Goal: Transaction & Acquisition: Purchase product/service

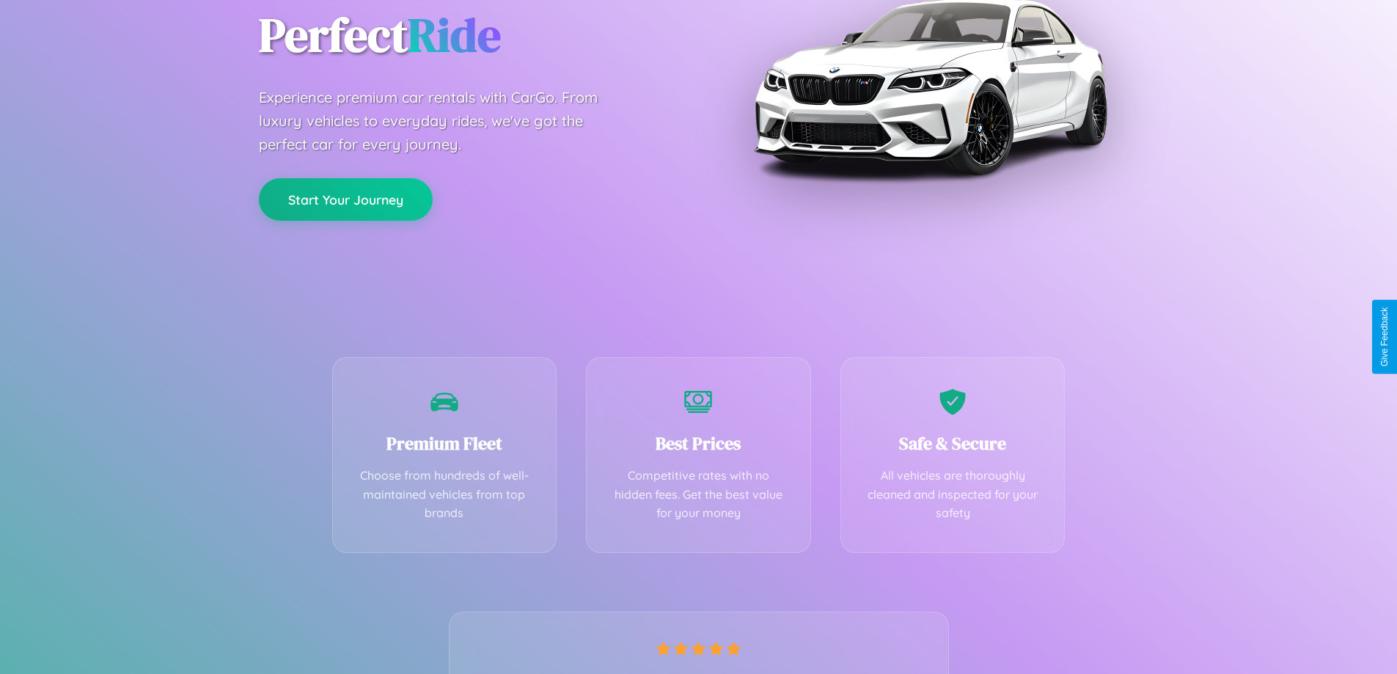
scroll to position [289, 0]
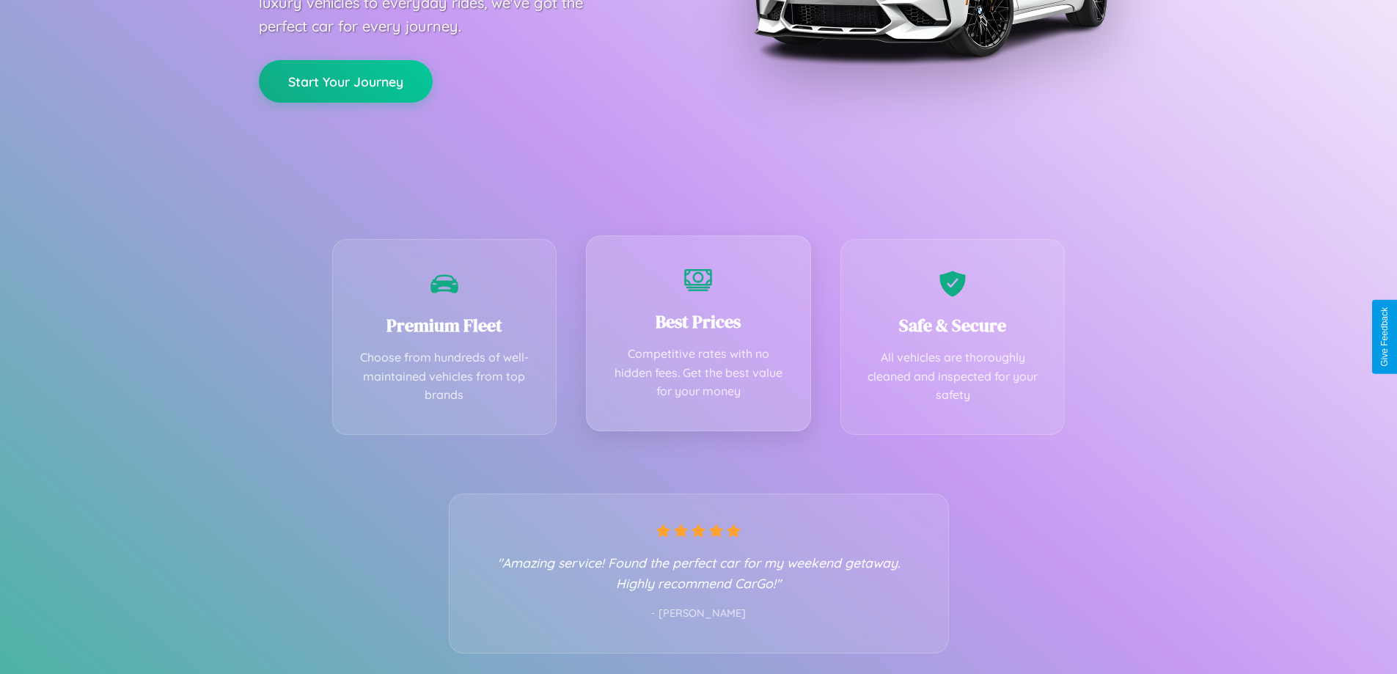
click at [698, 337] on div "Best Prices Competitive rates with no hidden fees. Get the best value for your …" at bounding box center [698, 333] width 225 height 196
click at [345, 80] on button "Start Your Journey" at bounding box center [346, 80] width 174 height 43
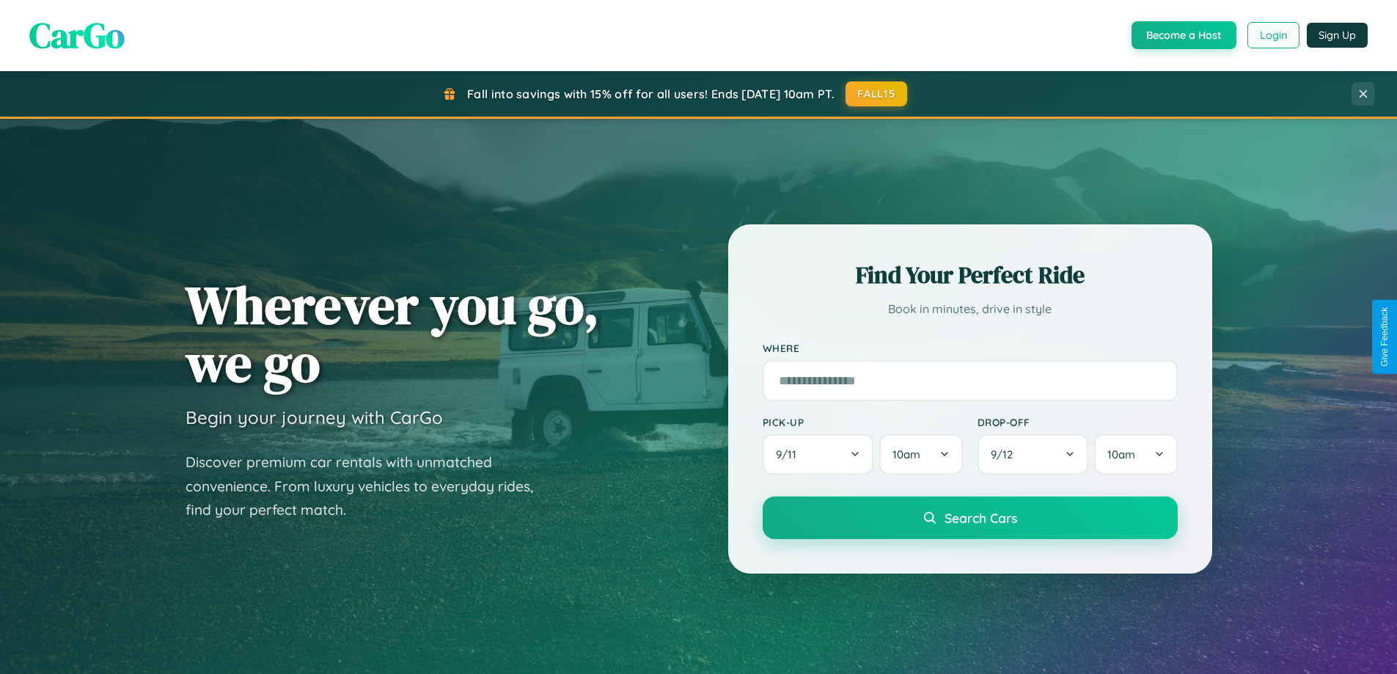
click at [1272, 35] on button "Login" at bounding box center [1273, 35] width 52 height 26
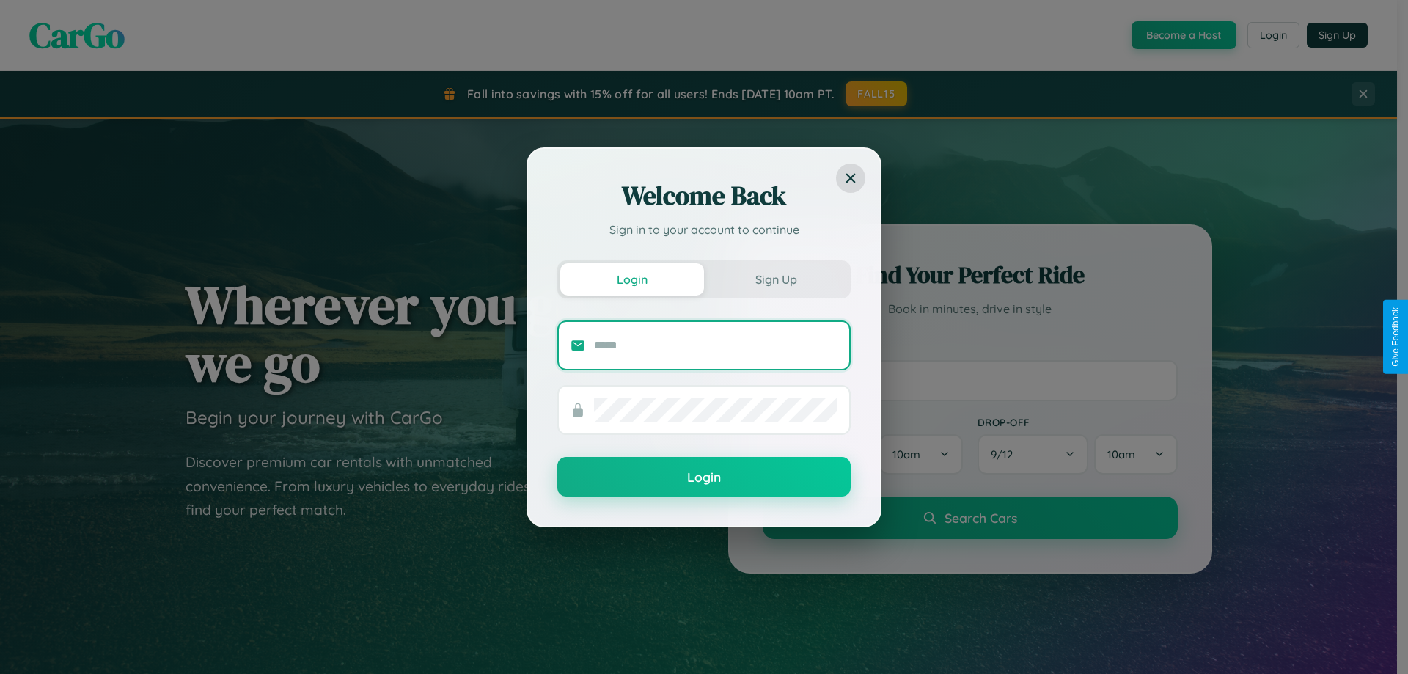
click at [716, 345] on input "text" at bounding box center [715, 345] width 243 height 23
type input "**********"
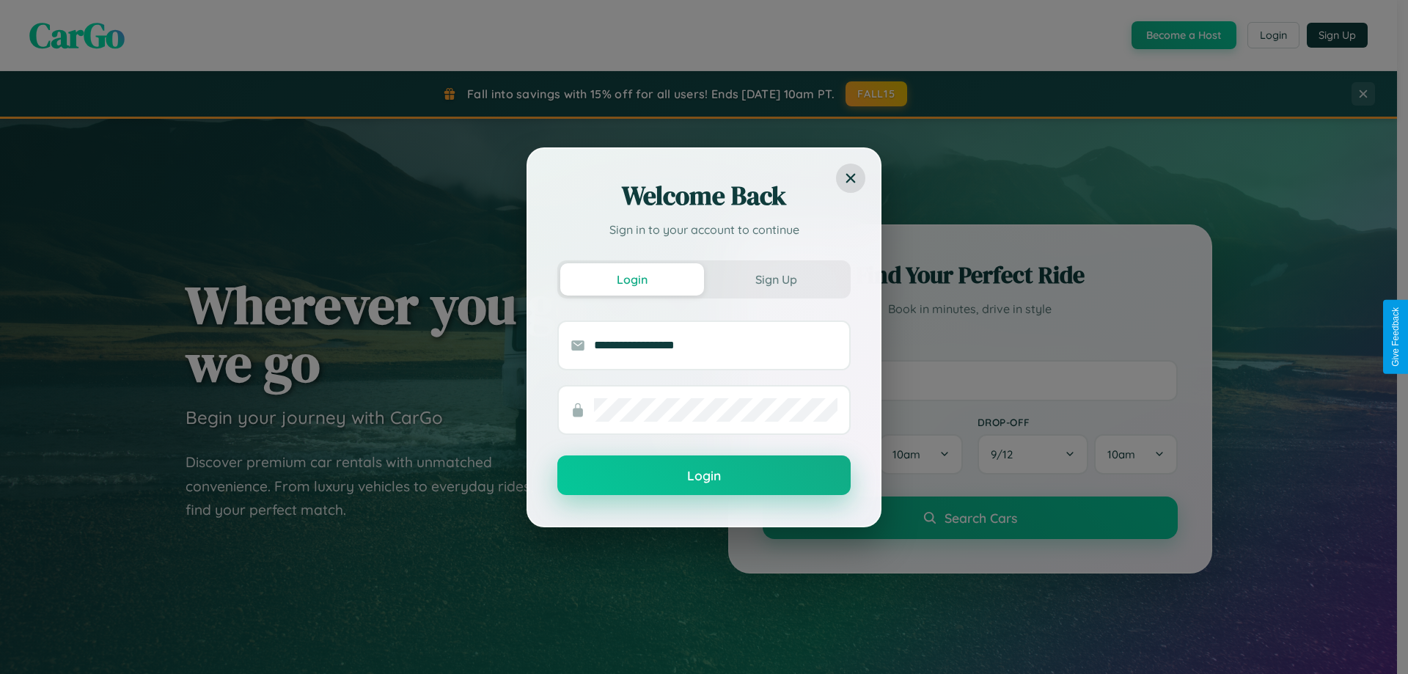
click at [704, 476] on button "Login" at bounding box center [703, 475] width 293 height 40
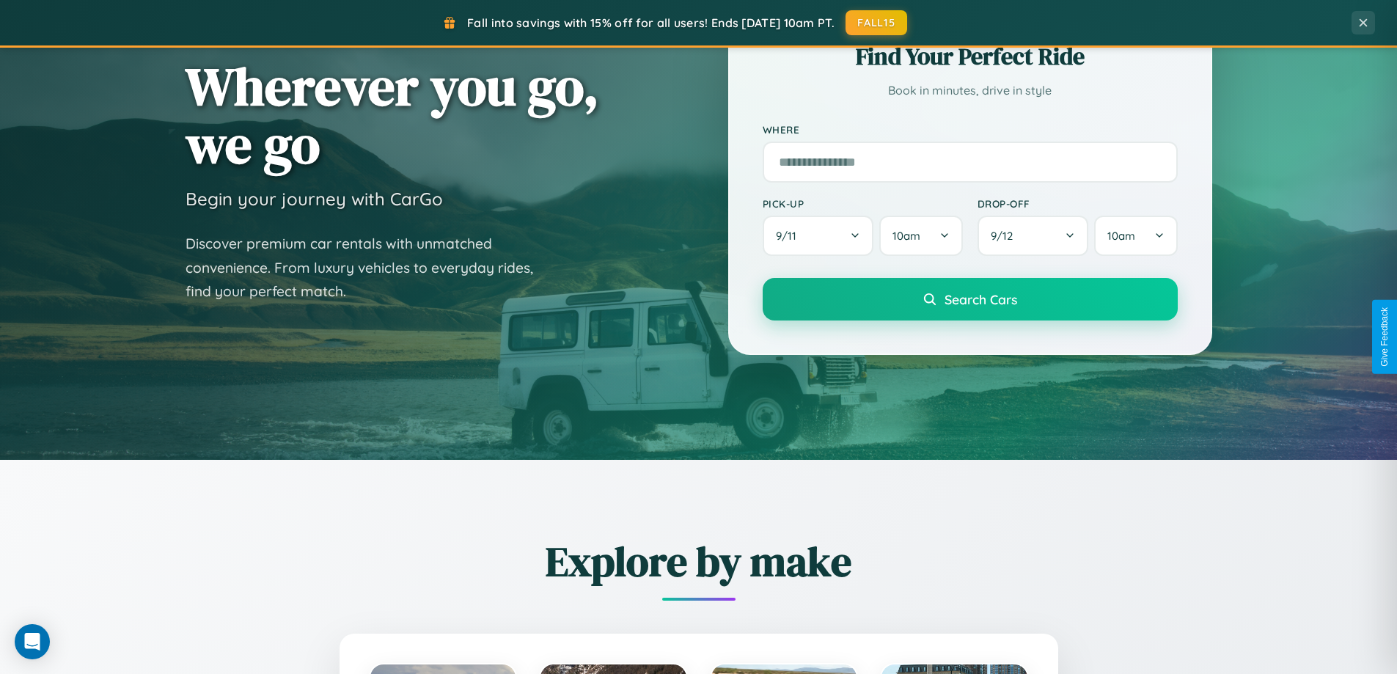
scroll to position [632, 0]
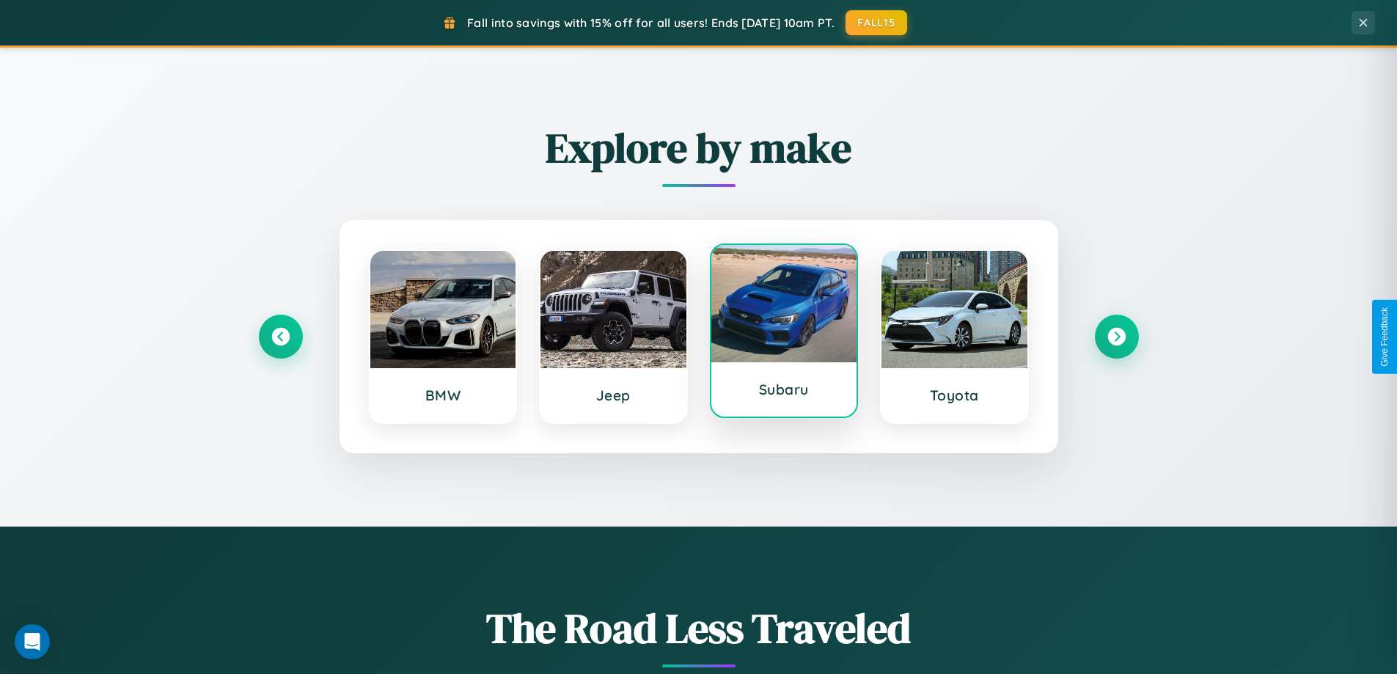
click at [783, 334] on div at bounding box center [784, 303] width 146 height 117
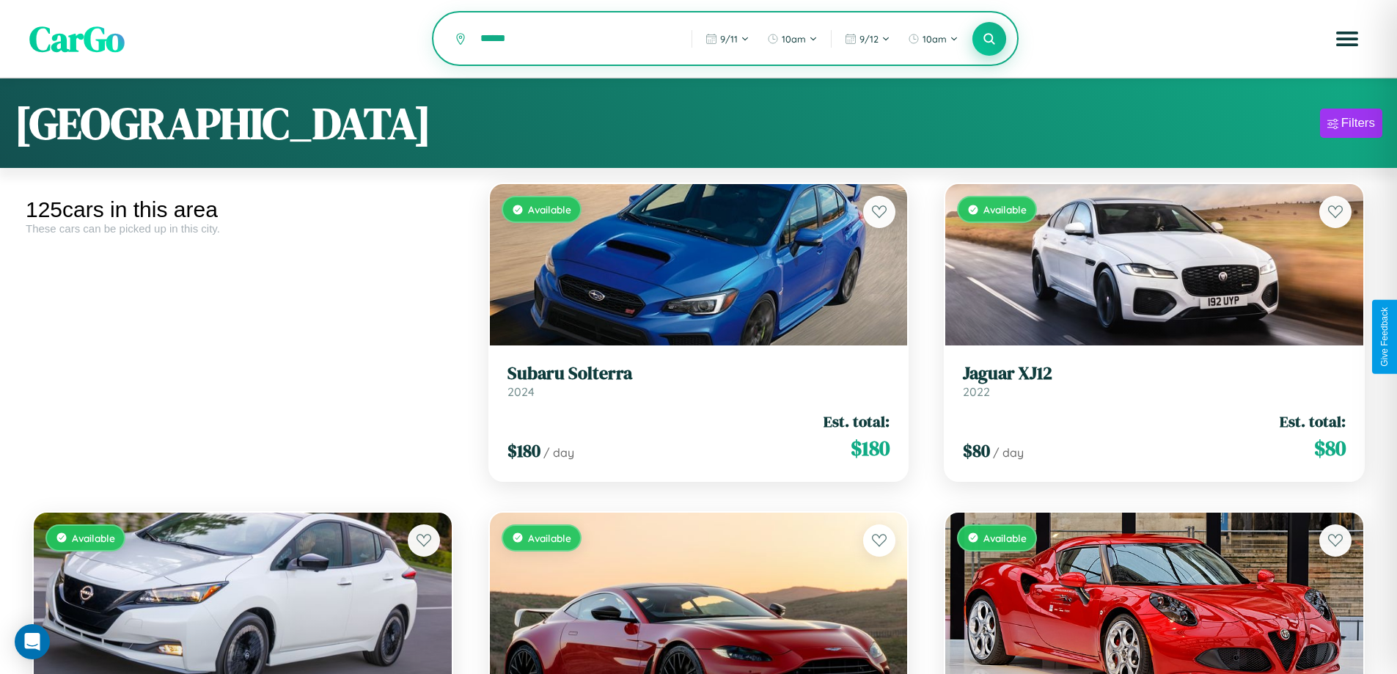
type input "******"
click at [989, 40] on icon at bounding box center [989, 39] width 14 height 14
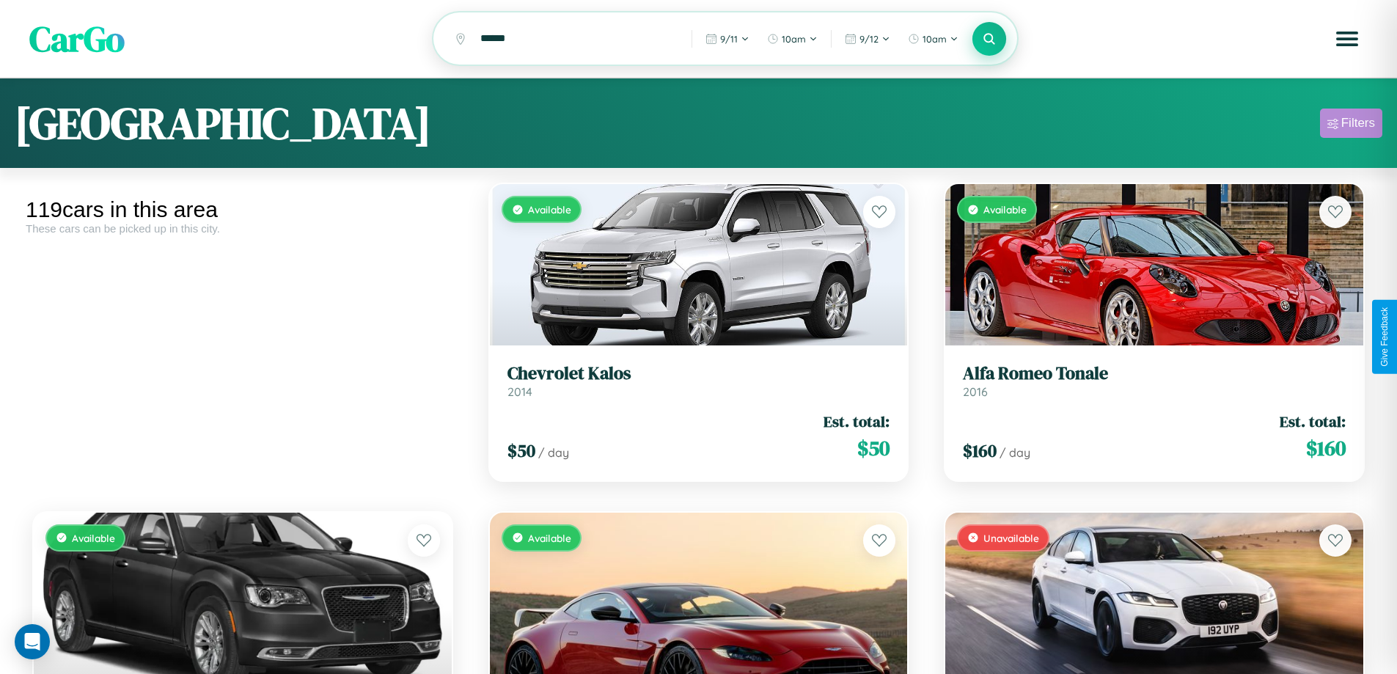
click at [1350, 125] on div "Filters" at bounding box center [1358, 123] width 34 height 15
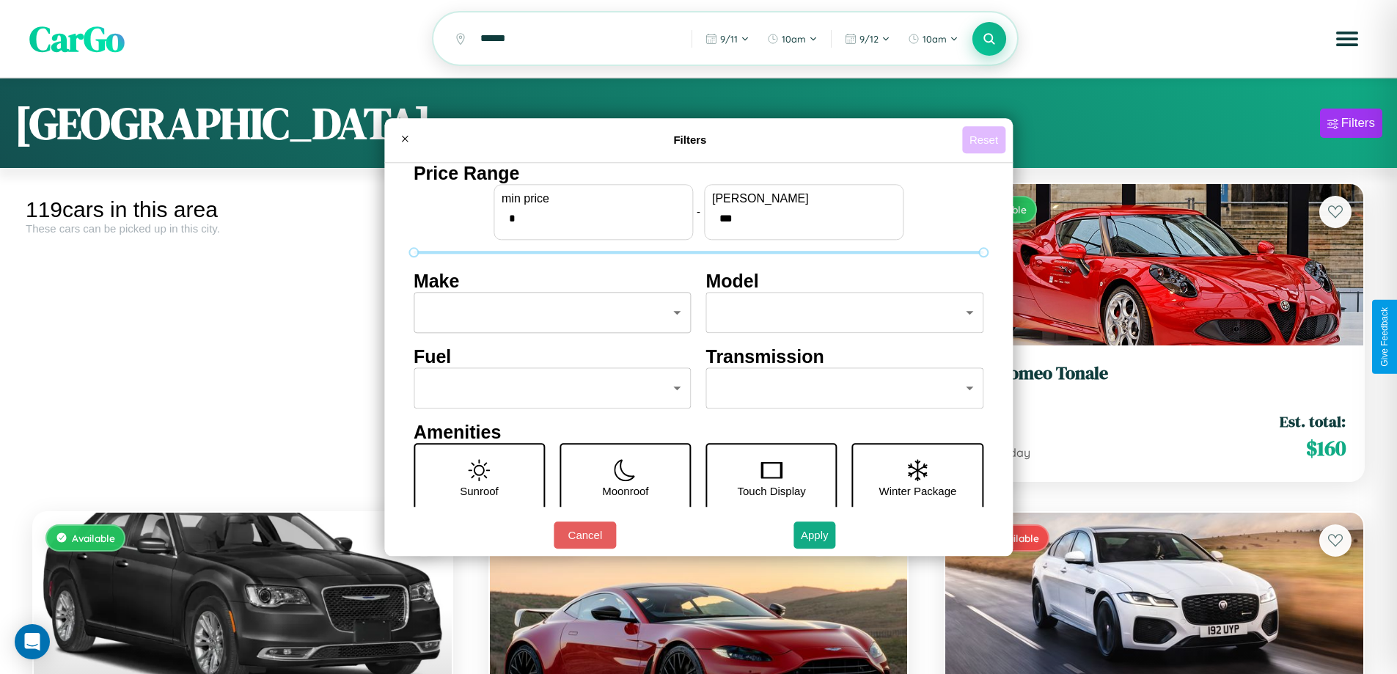
click at [985, 139] on button "Reset" at bounding box center [983, 139] width 43 height 27
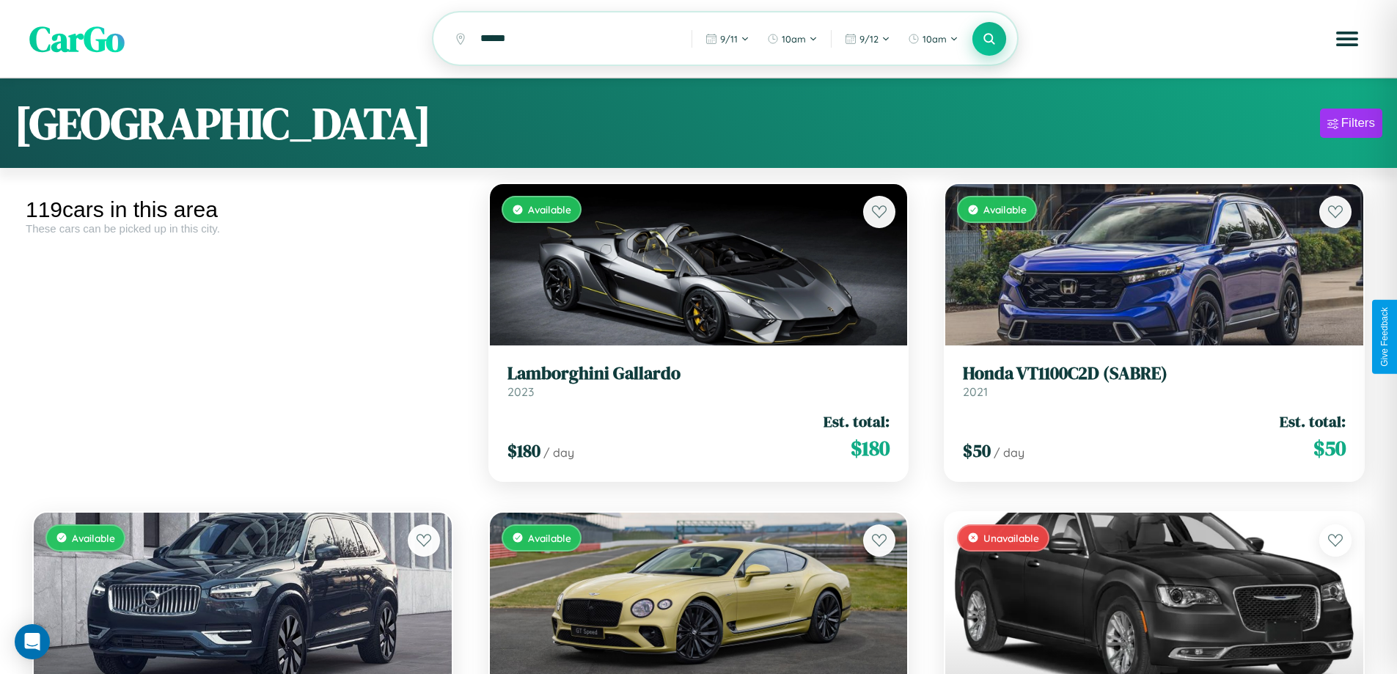
scroll to position [206, 0]
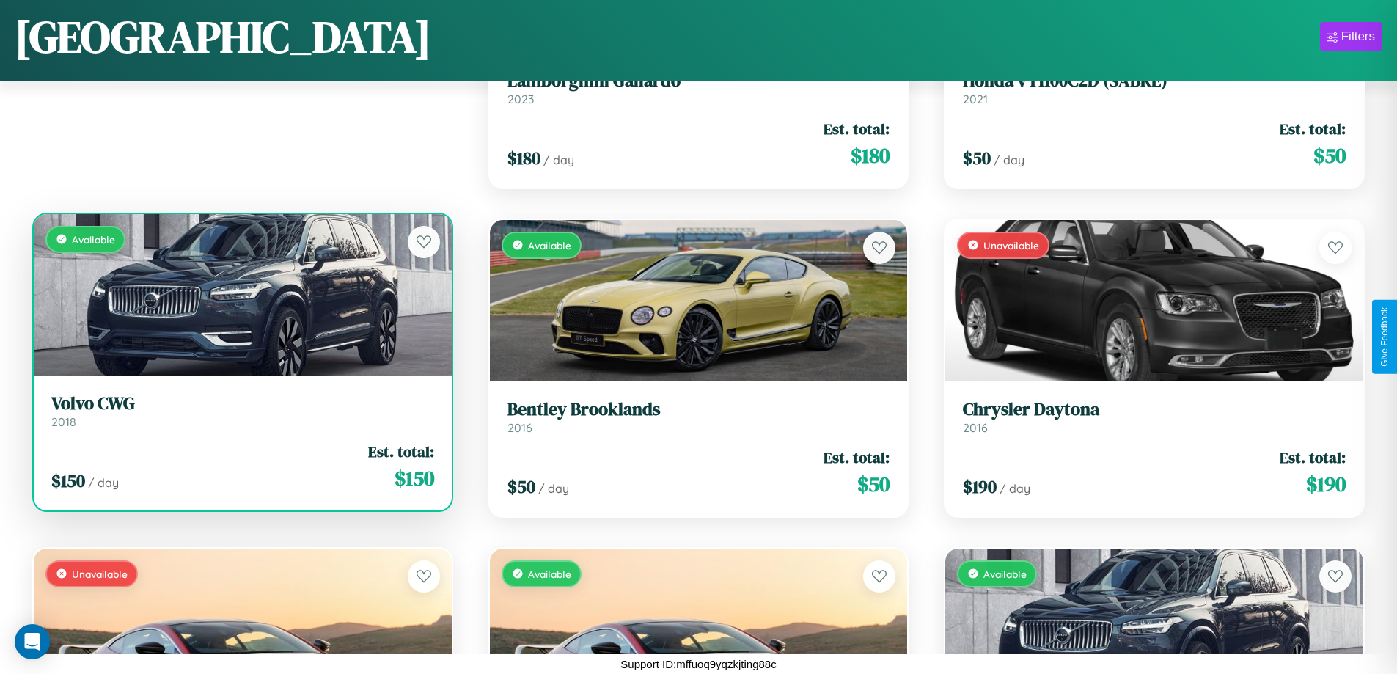
click at [240, 411] on h3 "Volvo CWG" at bounding box center [242, 403] width 383 height 21
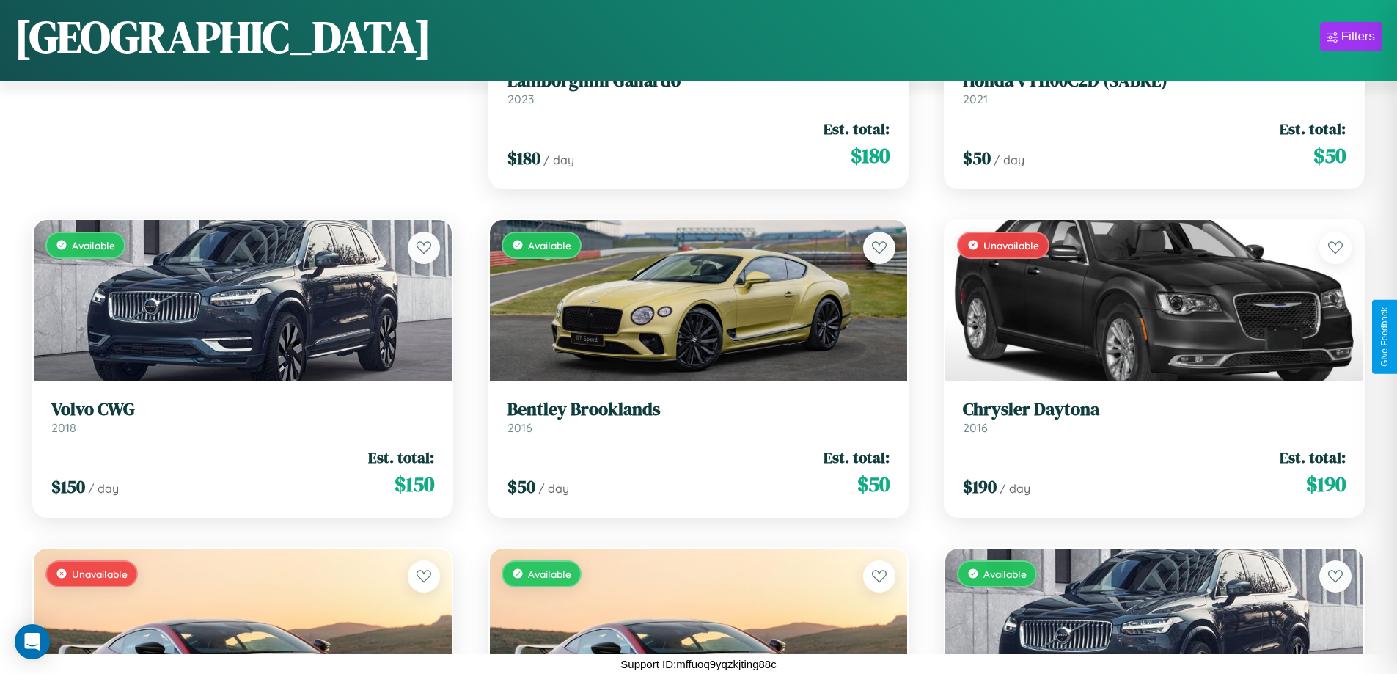
scroll to position [1191, 0]
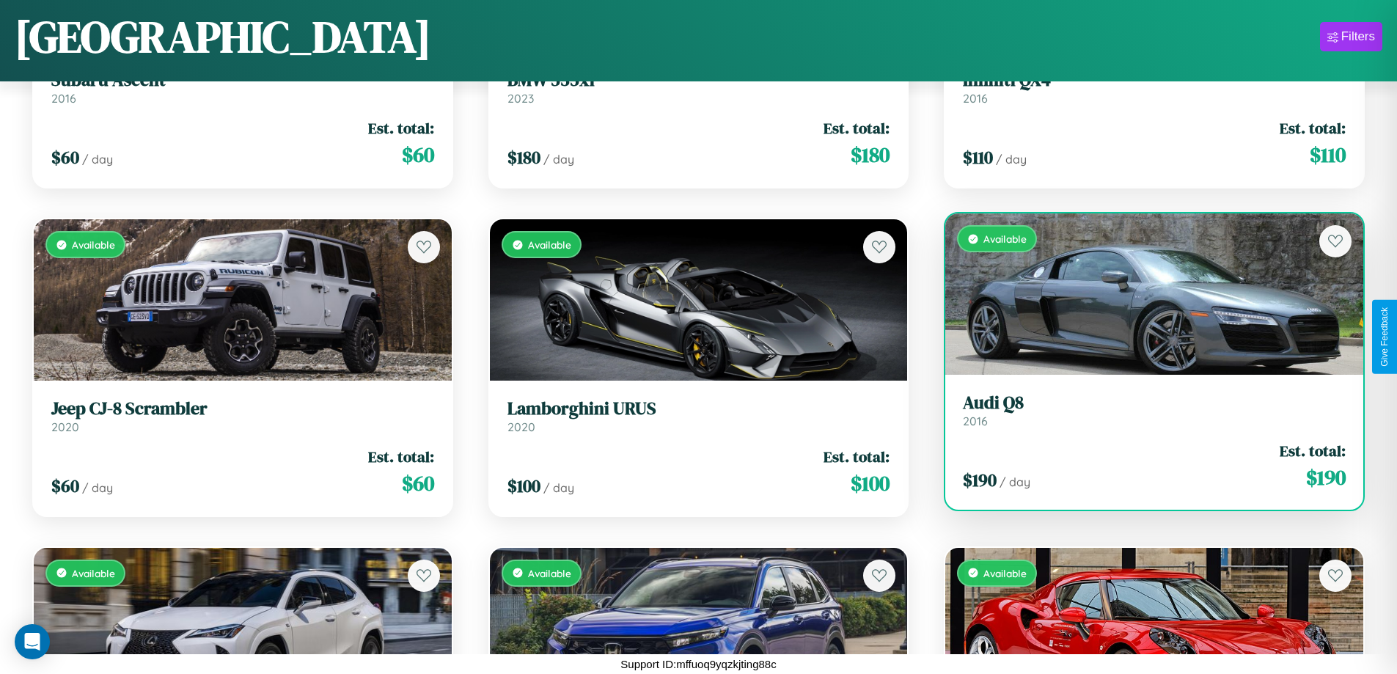
click at [1144, 416] on link "Audi Q8 2016" at bounding box center [1154, 410] width 383 height 36
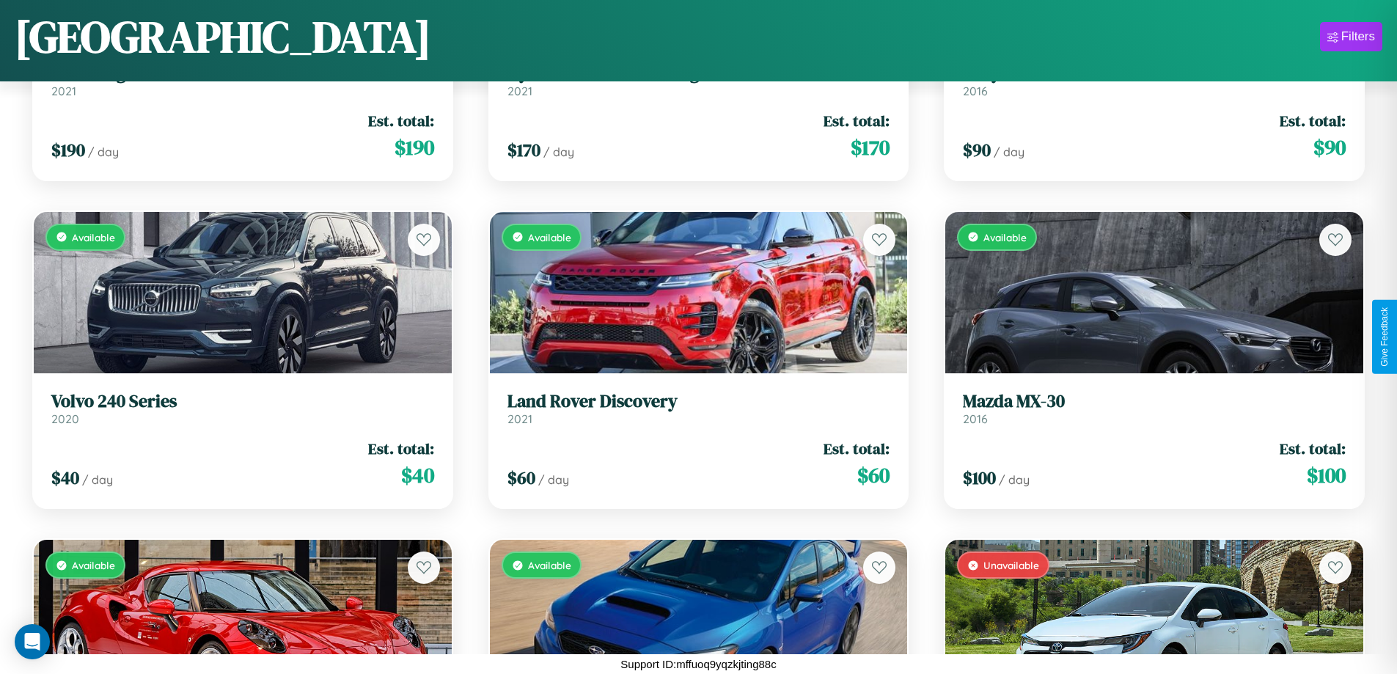
scroll to position [10712, 0]
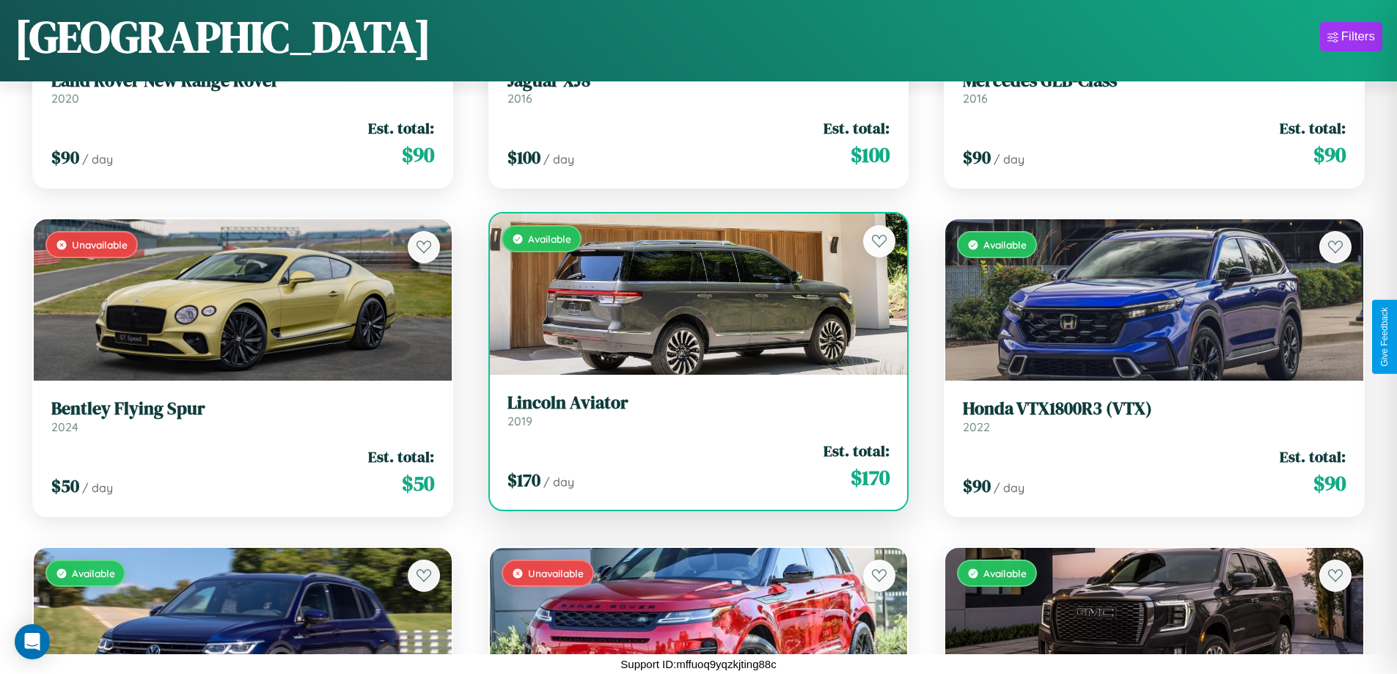
click at [692, 414] on link "Lincoln Aviator 2019" at bounding box center [698, 410] width 383 height 36
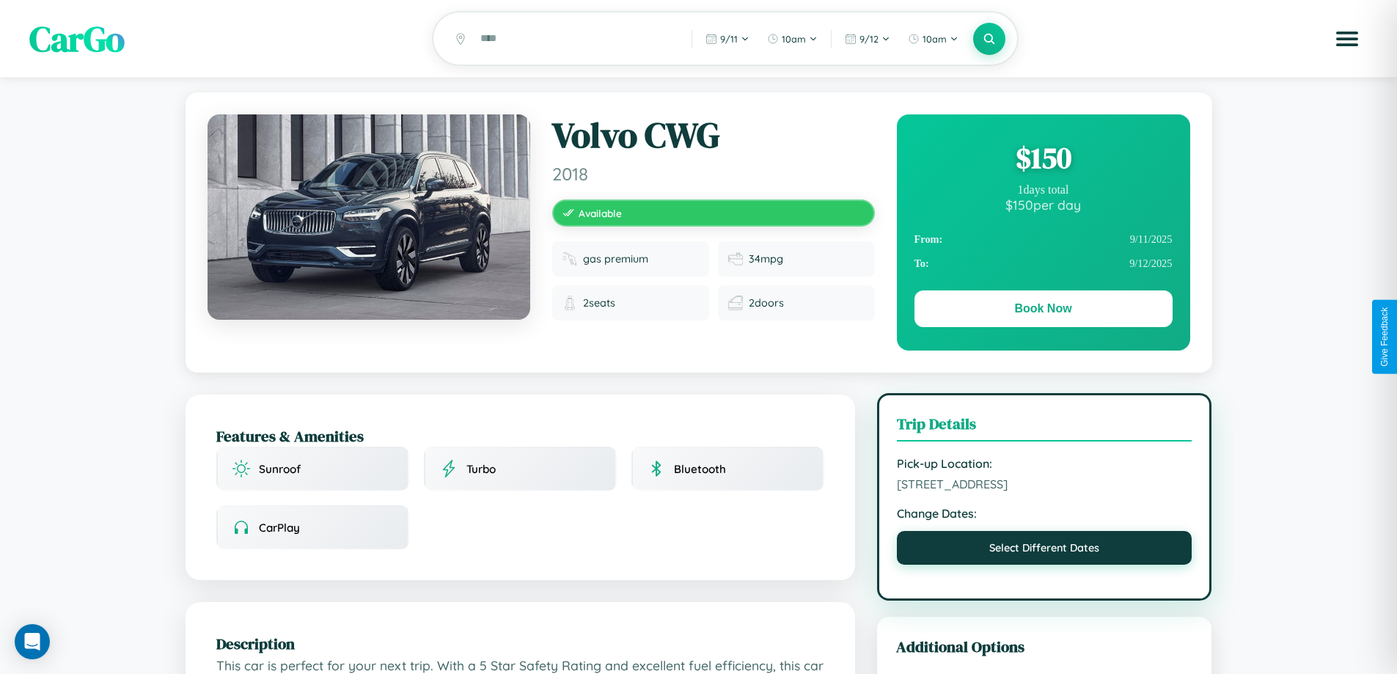
click at [1044, 552] on button "Select Different Dates" at bounding box center [1044, 548] width 295 height 34
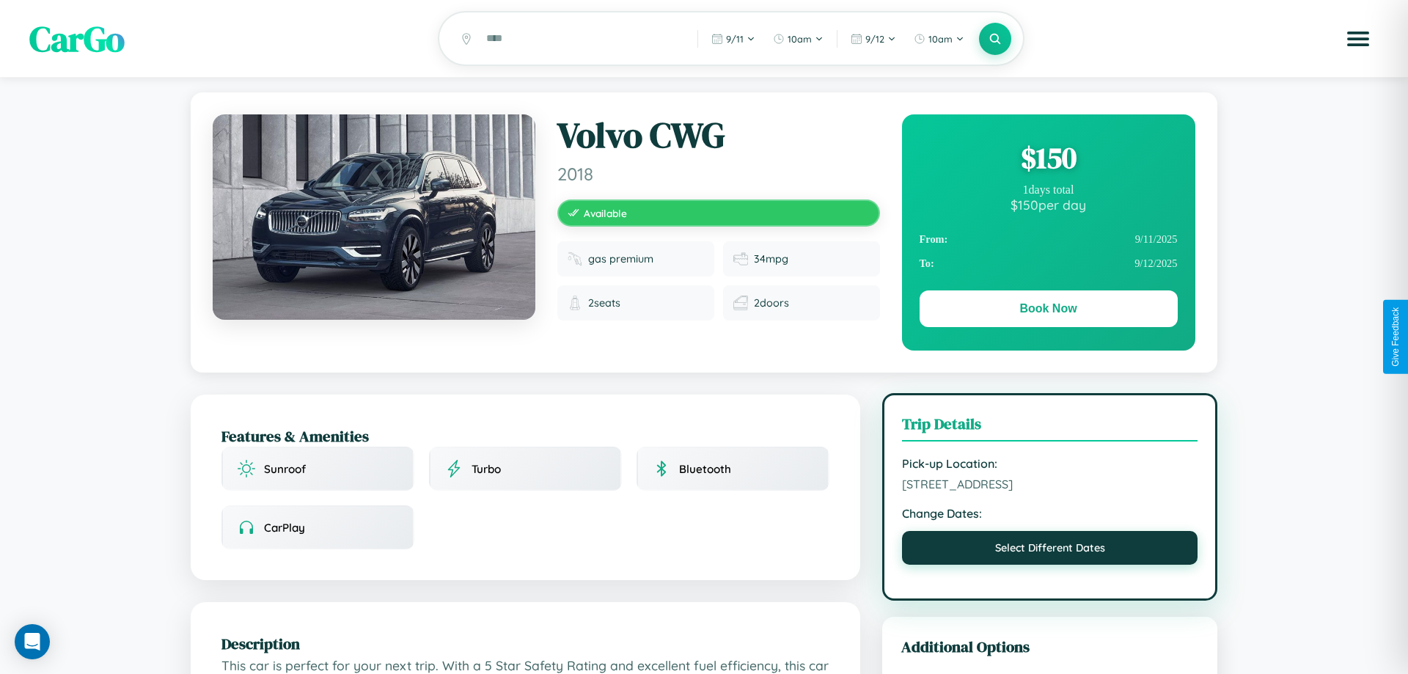
select select "*"
select select "****"
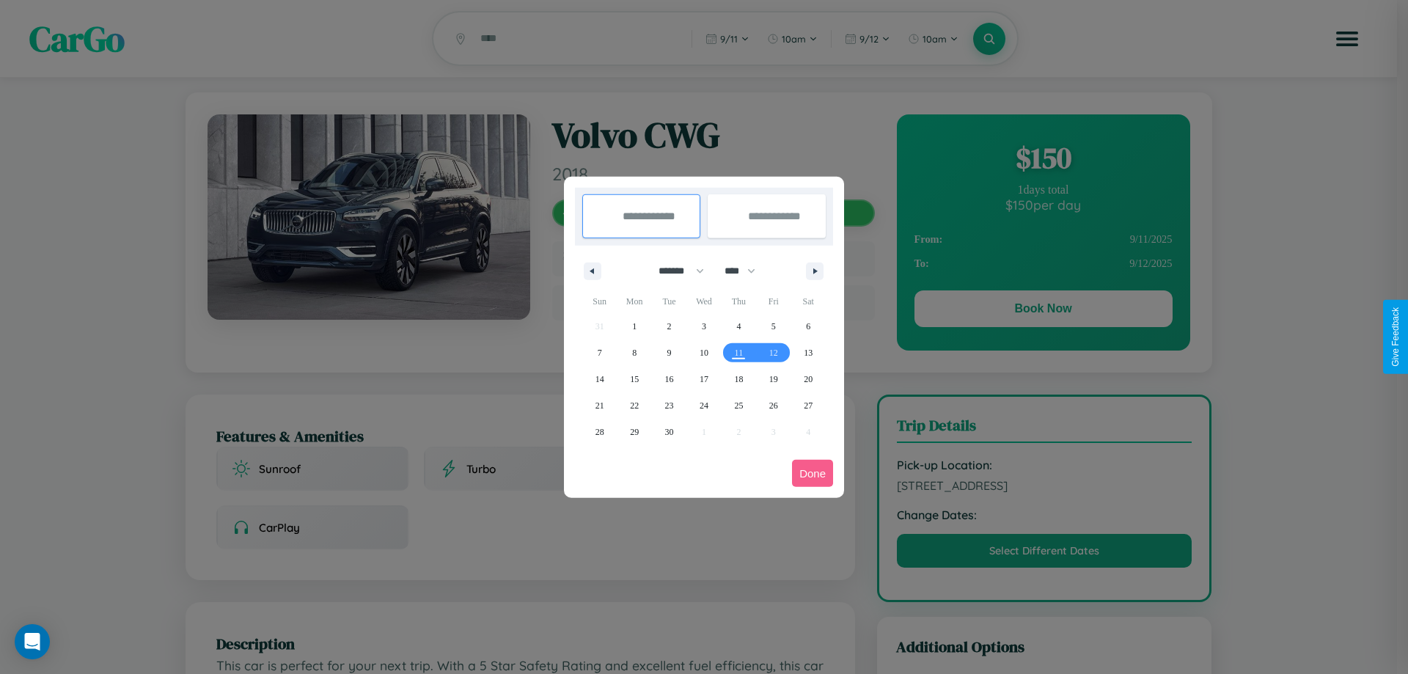
click at [674, 271] on select "******* ******** ***** ***** *** **** **** ****** ********* ******* ******** **…" at bounding box center [678, 271] width 62 height 24
select select "*"
click at [634, 326] on span "1" at bounding box center [634, 326] width 4 height 26
type input "**********"
click at [599, 352] on span "7" at bounding box center [600, 352] width 4 height 26
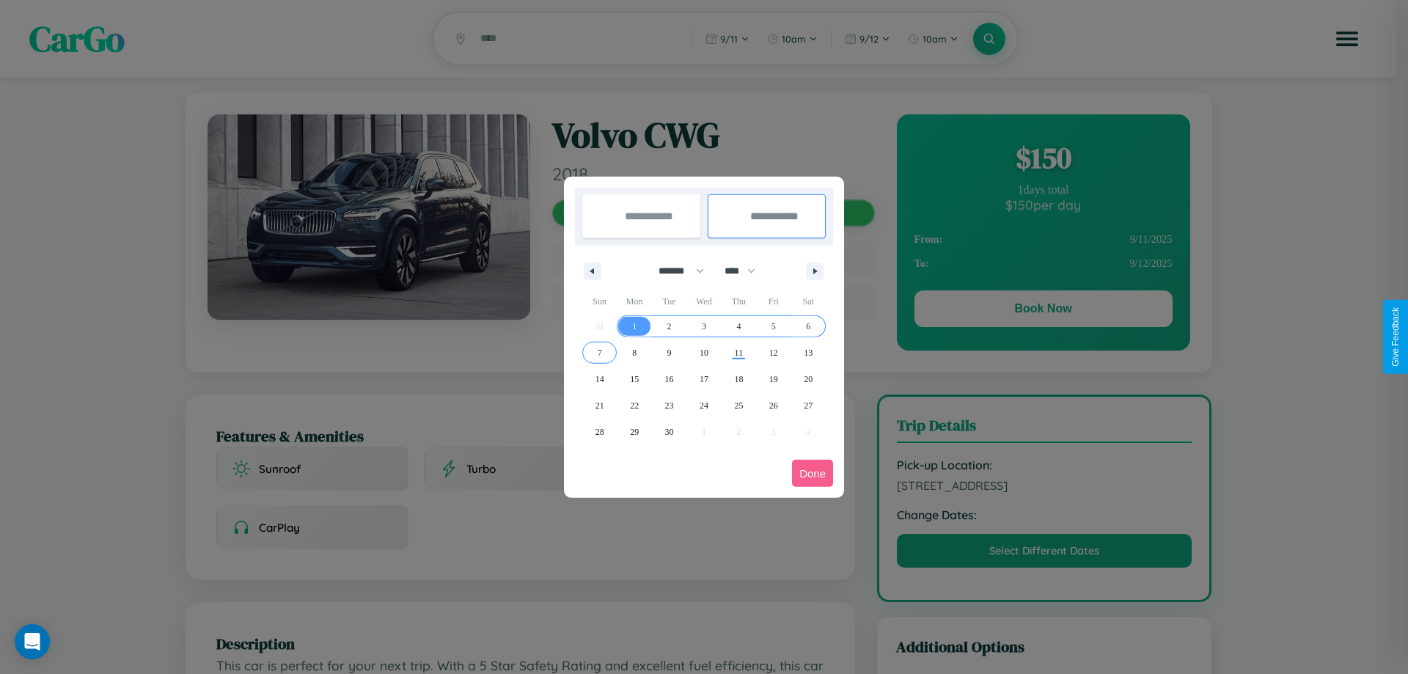
type input "**********"
click at [812, 473] on button "Done" at bounding box center [812, 473] width 41 height 27
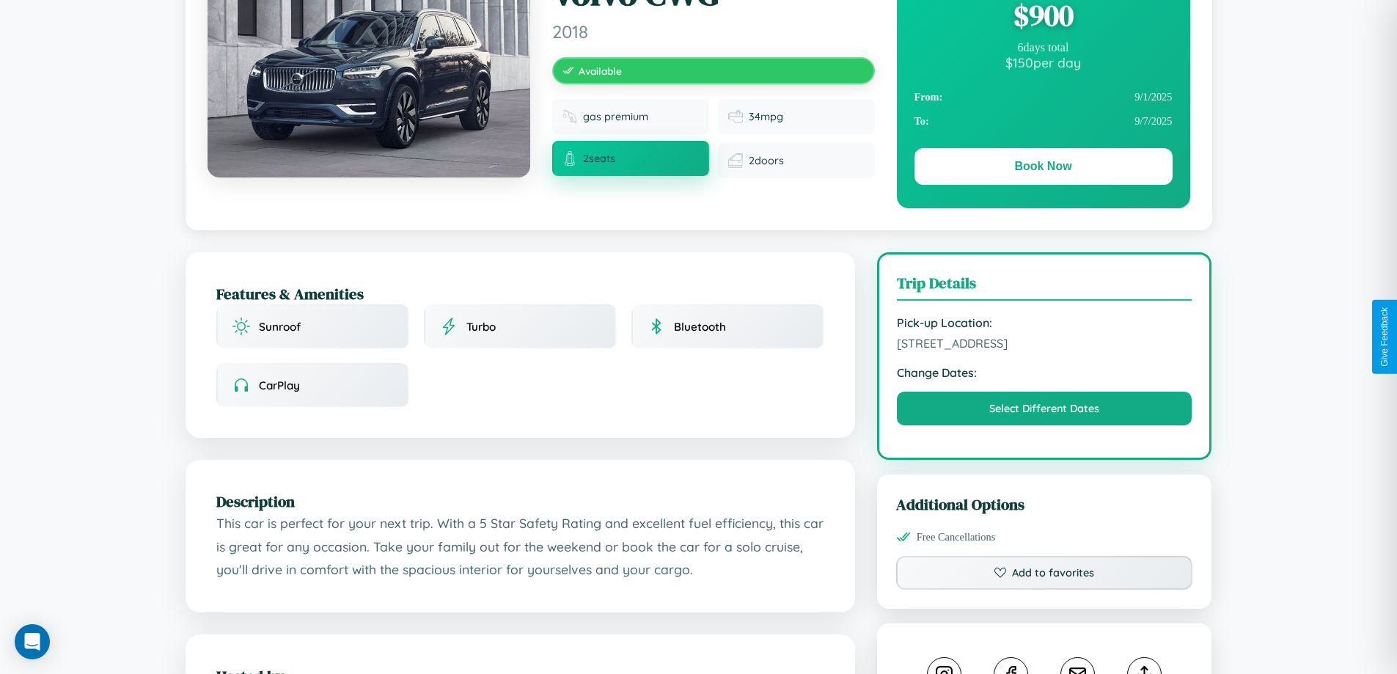
scroll to position [151, 0]
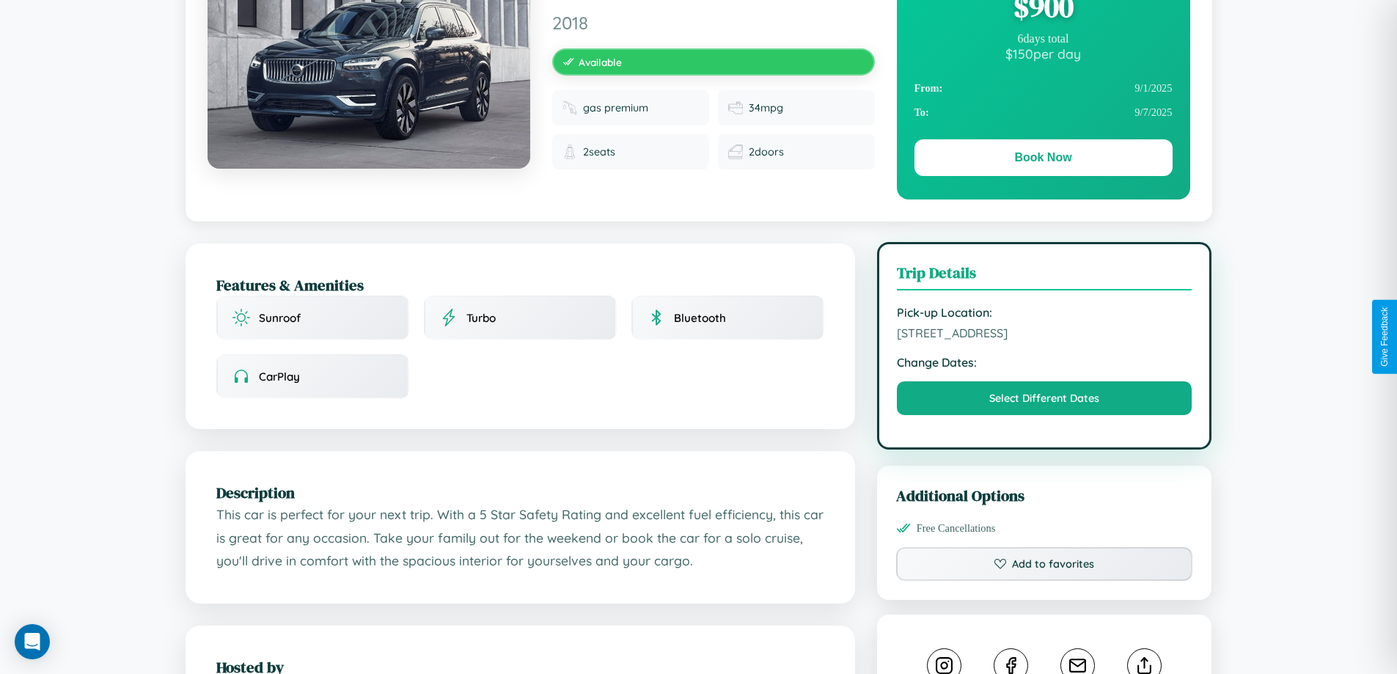
click at [1044, 335] on span "7420 Center Street Athens 38382 India" at bounding box center [1044, 333] width 295 height 15
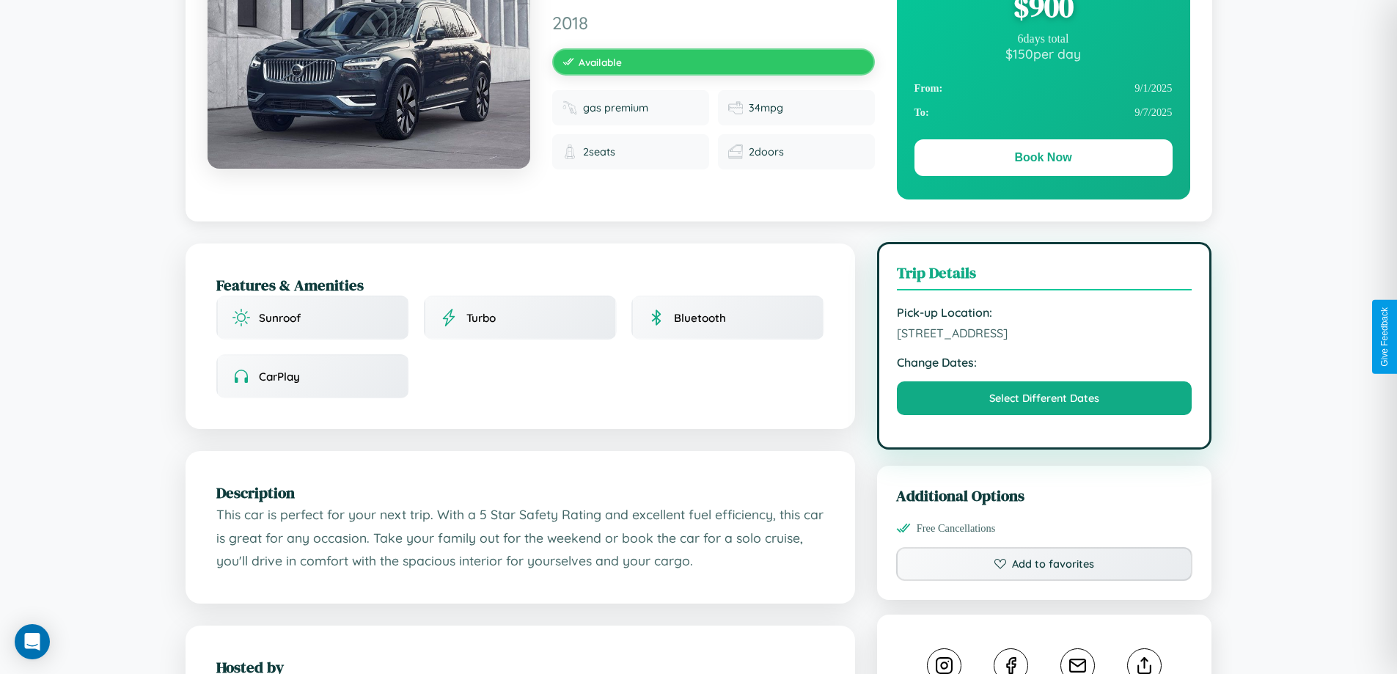
click at [1044, 335] on span "7420 Center Street Athens 38382 India" at bounding box center [1044, 333] width 295 height 15
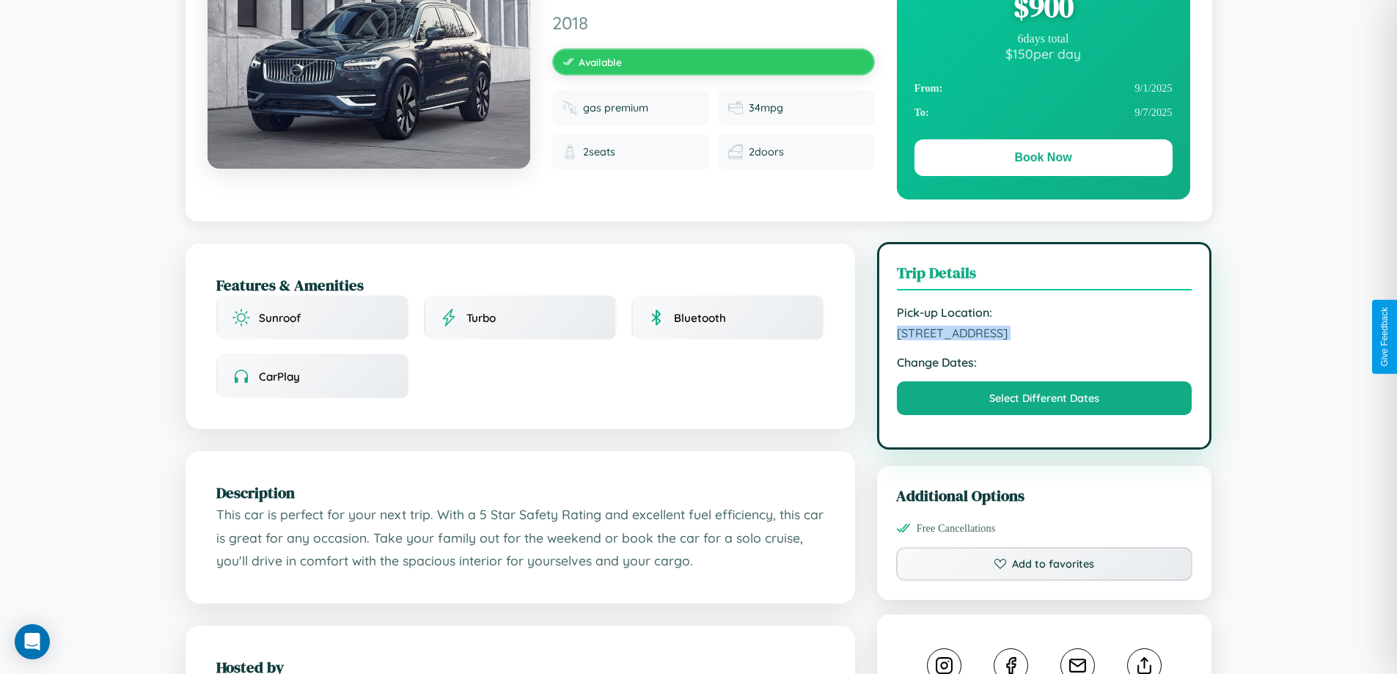
click at [1044, 335] on span "7420 Center Street Athens 38382 India" at bounding box center [1044, 333] width 295 height 15
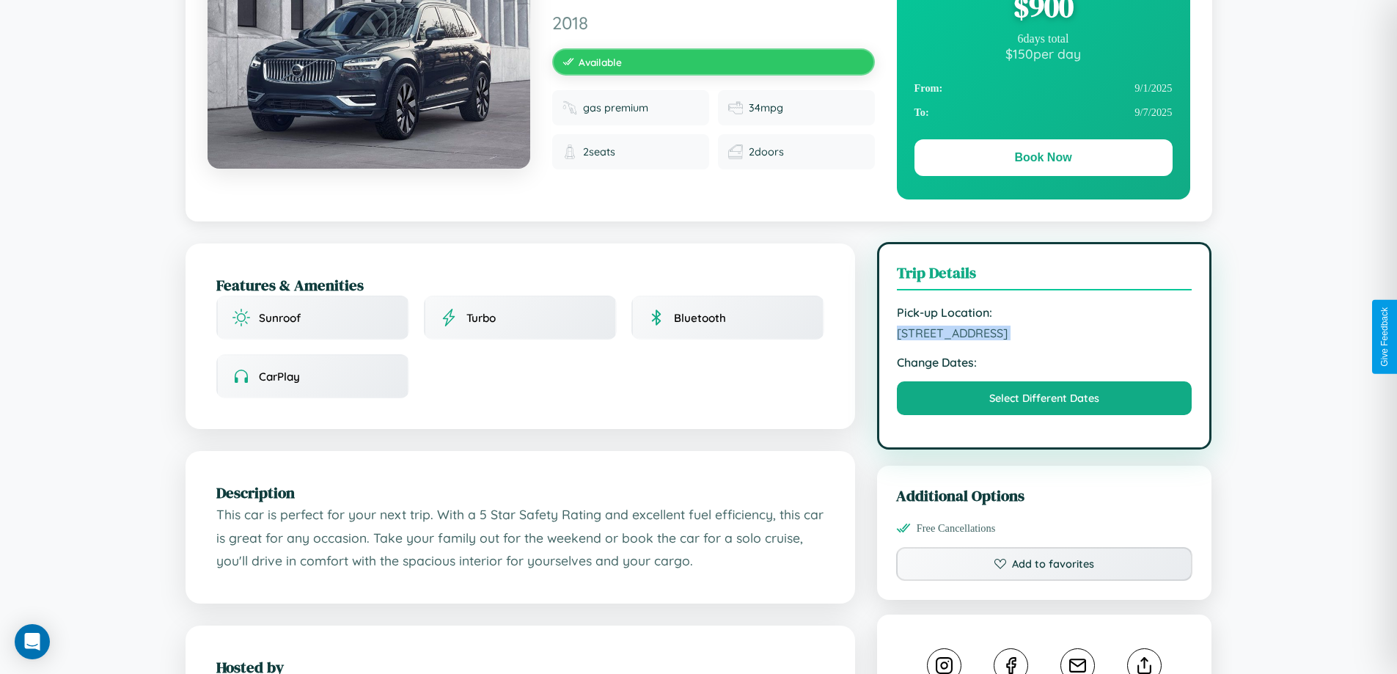
click at [1044, 335] on span "7420 Center Street Athens 38382 India" at bounding box center [1044, 333] width 295 height 15
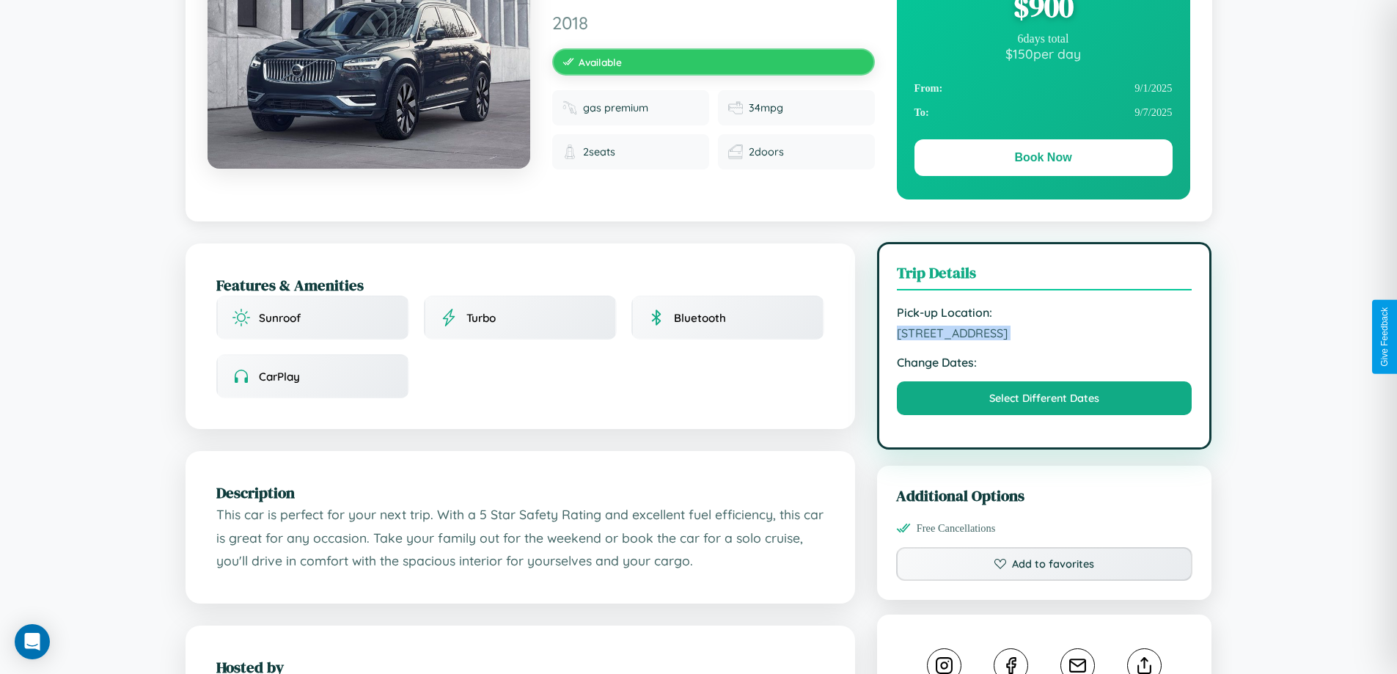
click at [1044, 335] on span "7420 Center Street Athens 38382 India" at bounding box center [1044, 333] width 295 height 15
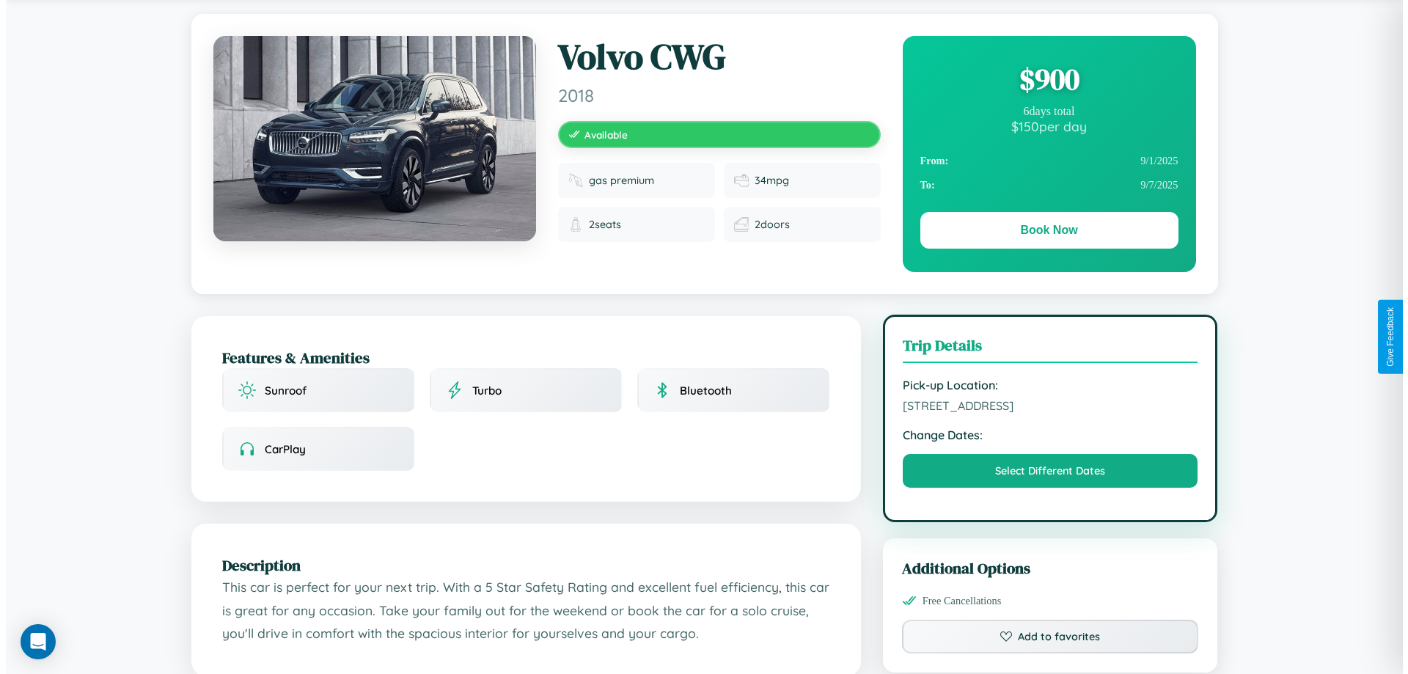
scroll to position [0, 0]
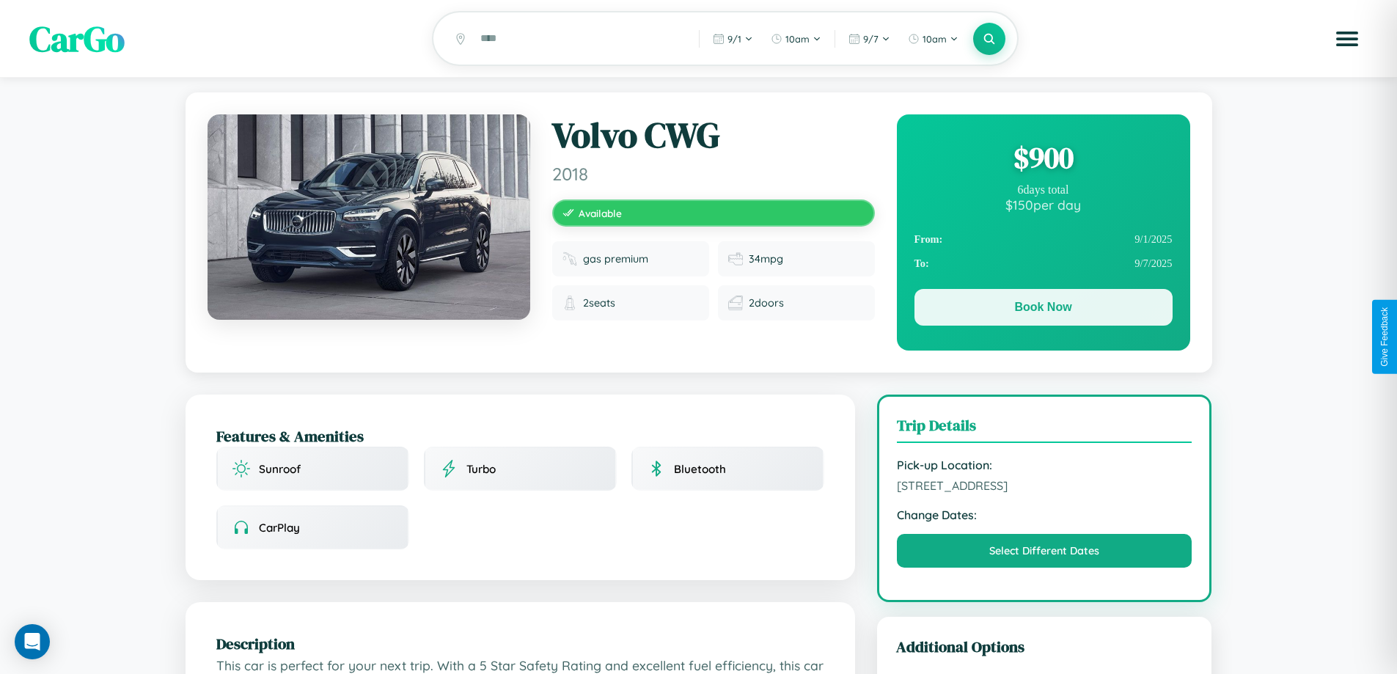
click at [1043, 311] on button "Book Now" at bounding box center [1043, 307] width 258 height 37
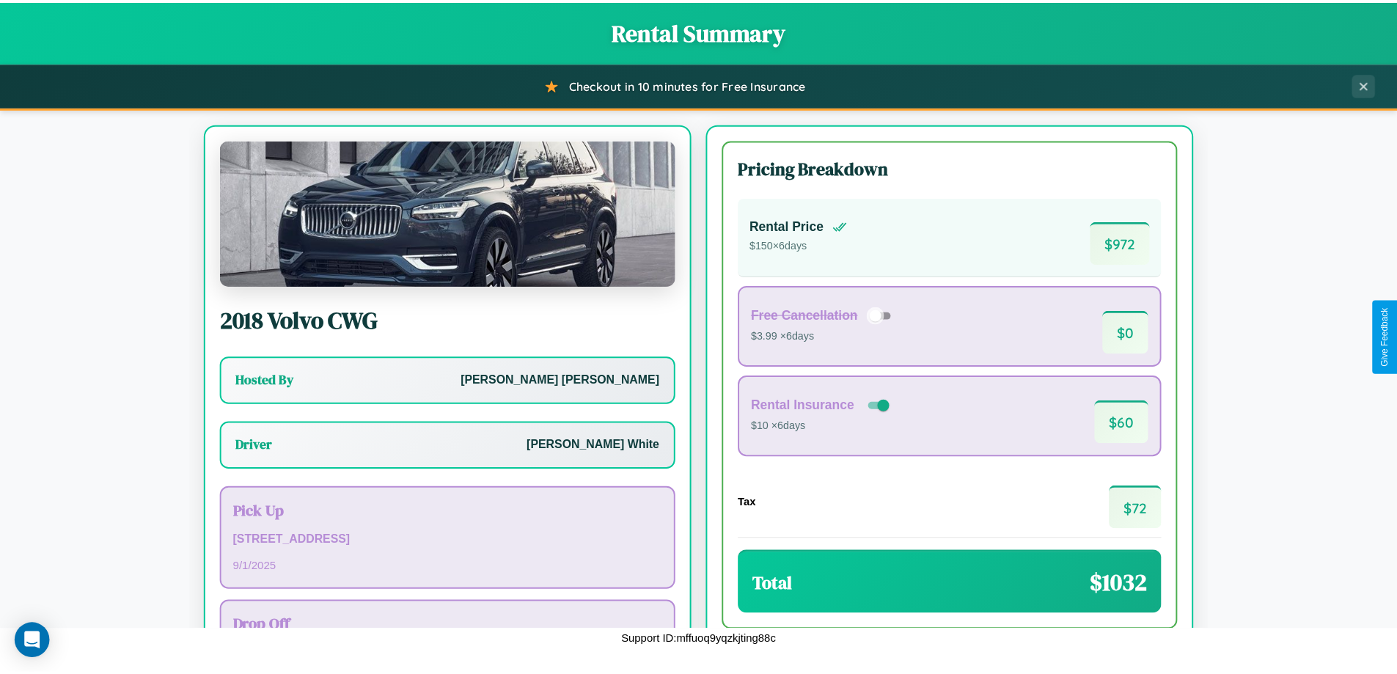
scroll to position [106, 0]
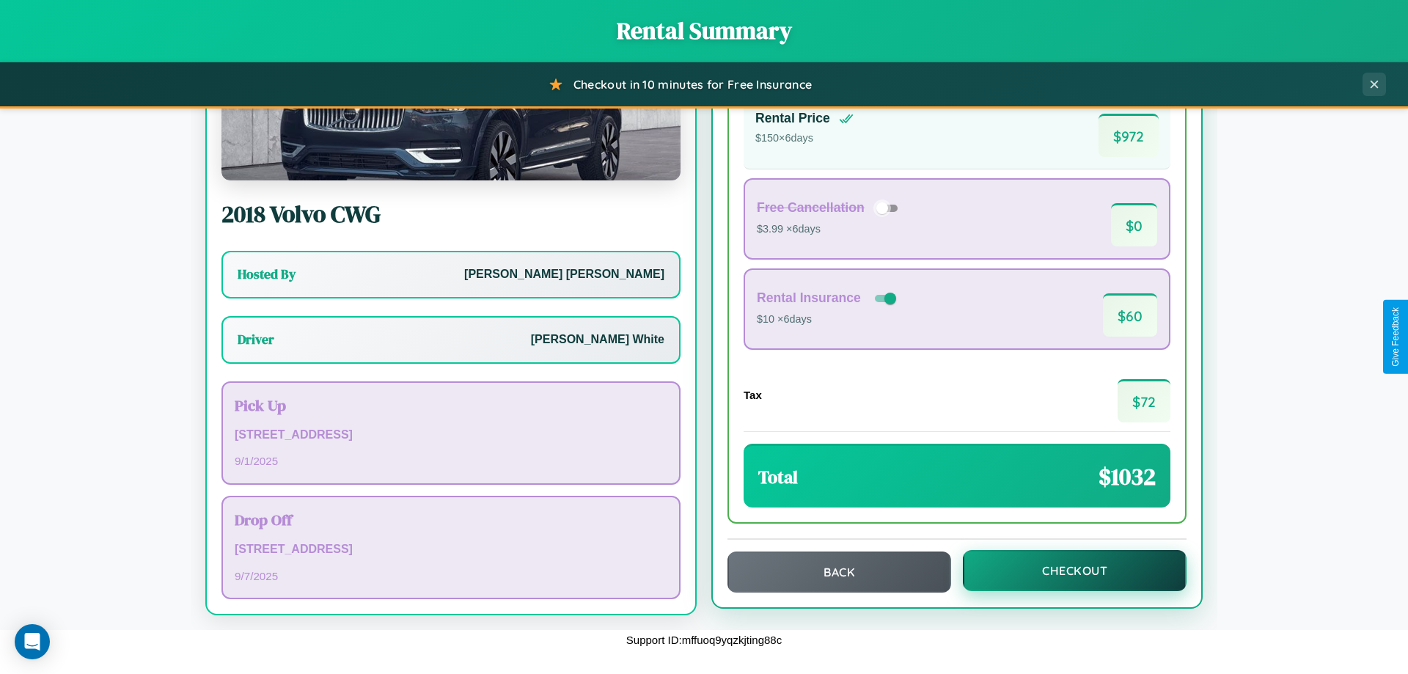
click at [1065, 570] on button "Checkout" at bounding box center [1075, 570] width 224 height 41
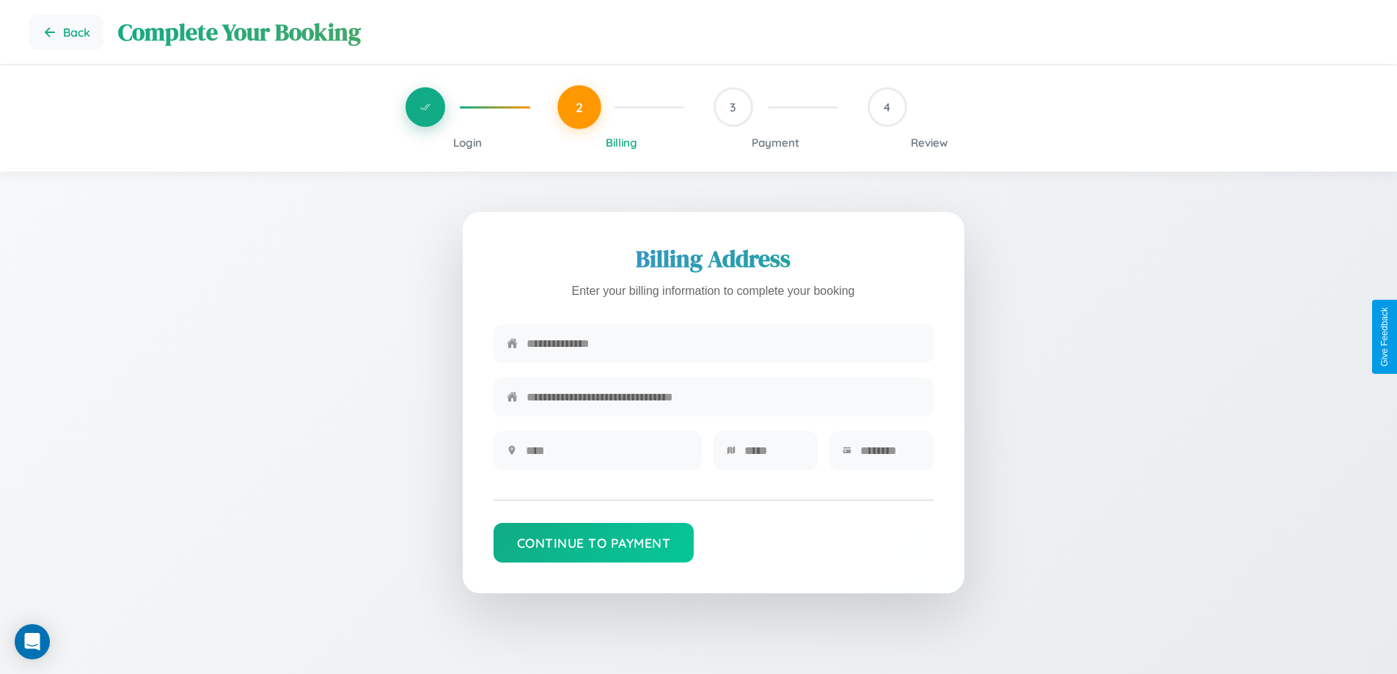
click at [723, 346] on input "text" at bounding box center [723, 344] width 394 height 36
type input "**********"
click at [606, 455] on input "text" at bounding box center [607, 451] width 163 height 36
type input "********"
click at [773, 455] on input "text" at bounding box center [774, 451] width 60 height 36
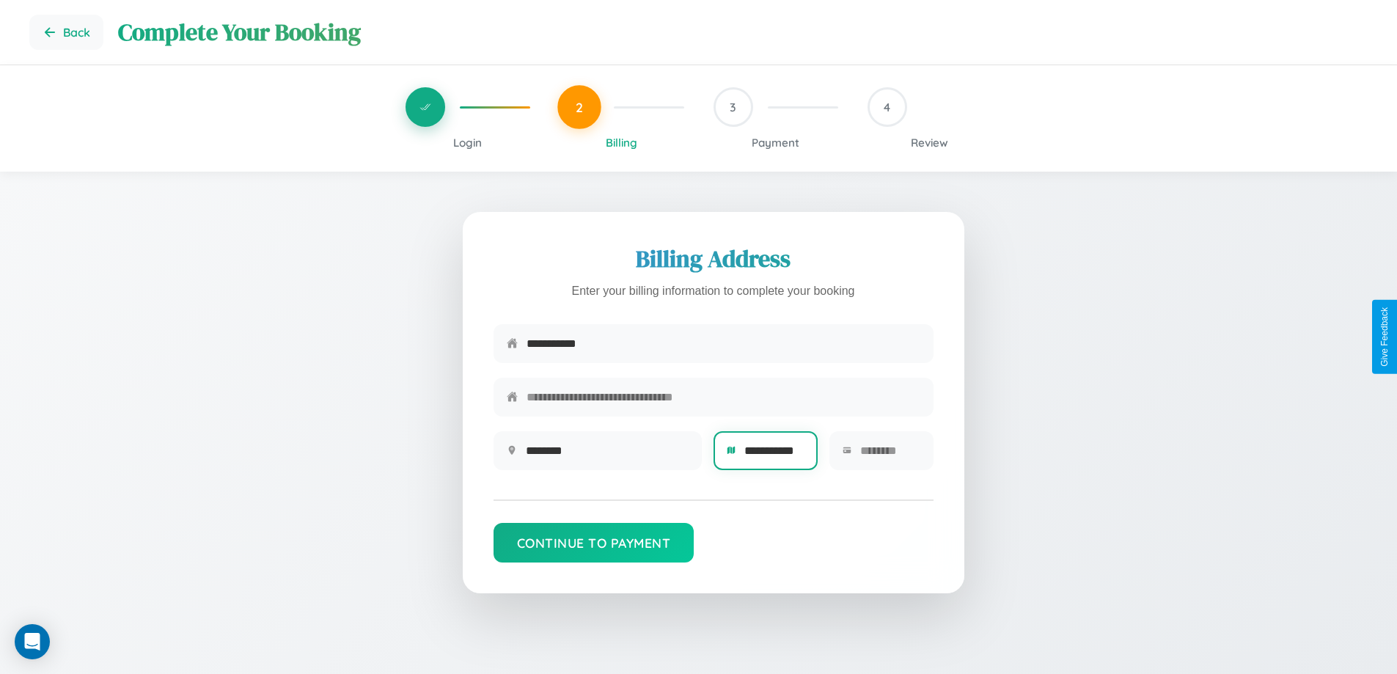
scroll to position [0, 5]
type input "**********"
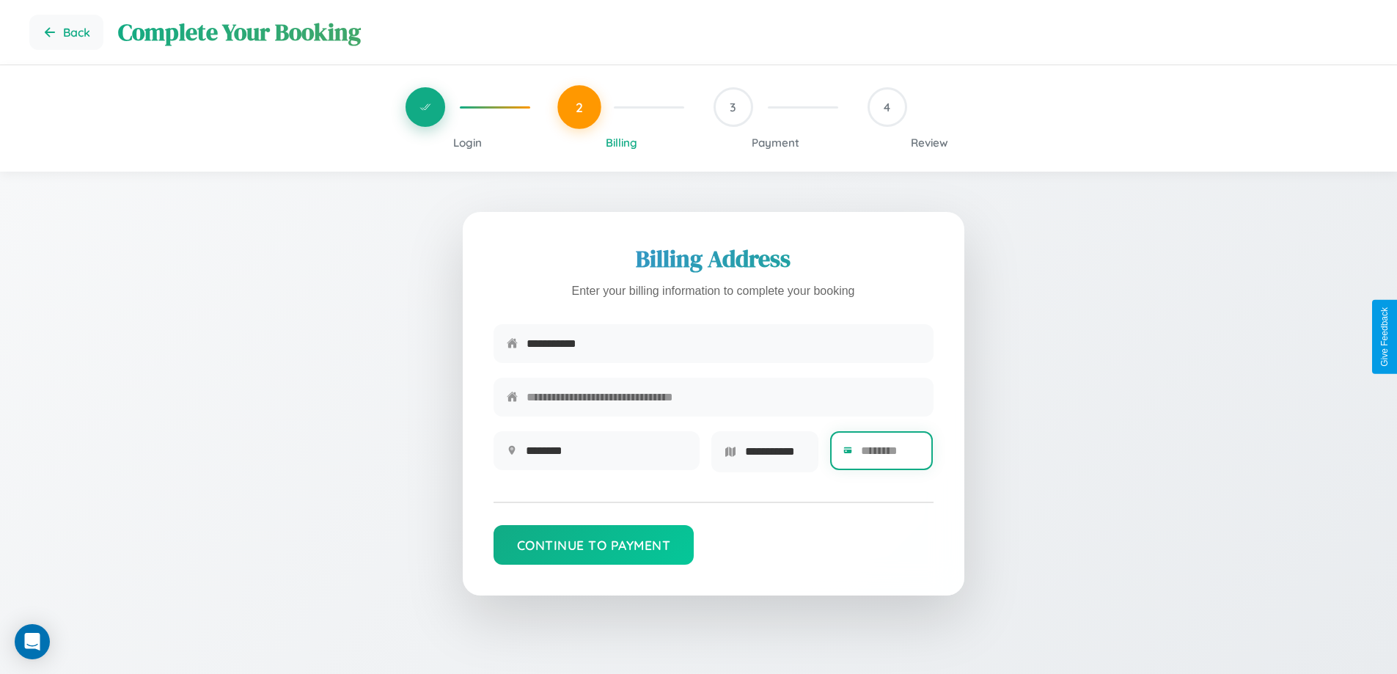
click at [889, 455] on input "text" at bounding box center [890, 451] width 59 height 36
type input "*****"
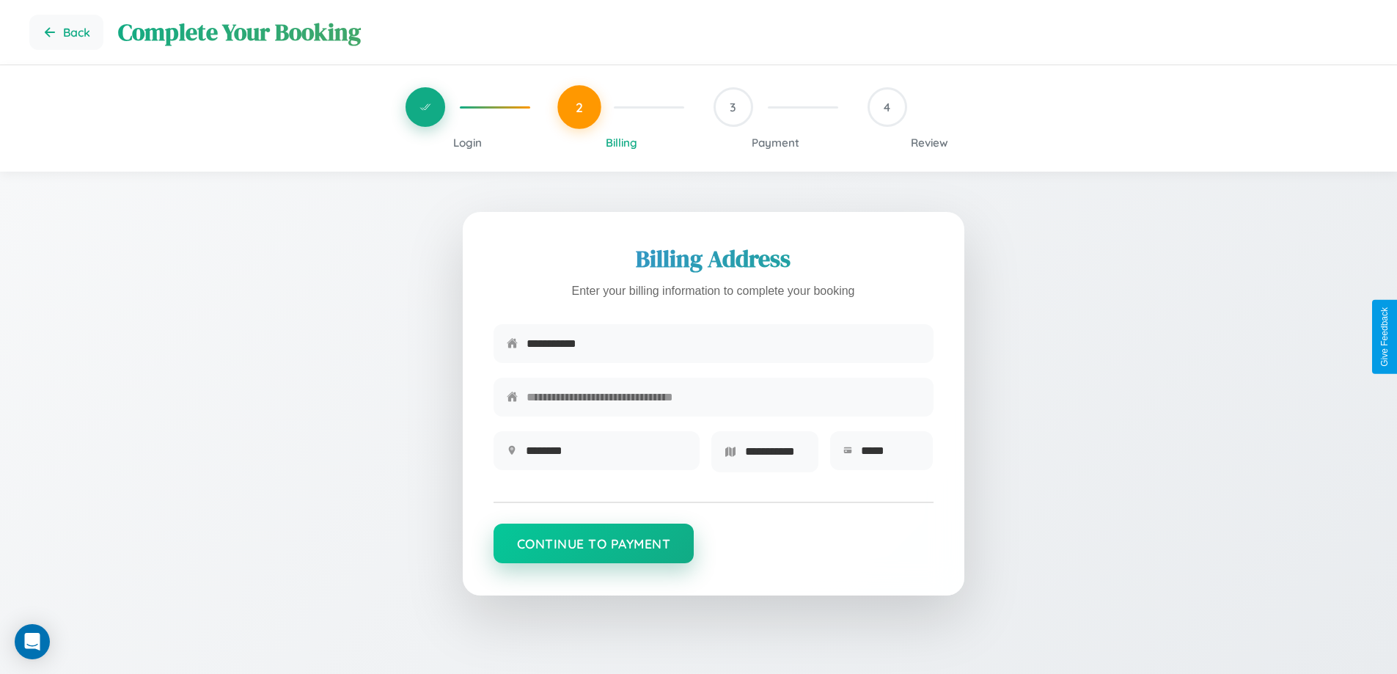
click at [593, 548] on button "Continue to Payment" at bounding box center [593, 543] width 201 height 40
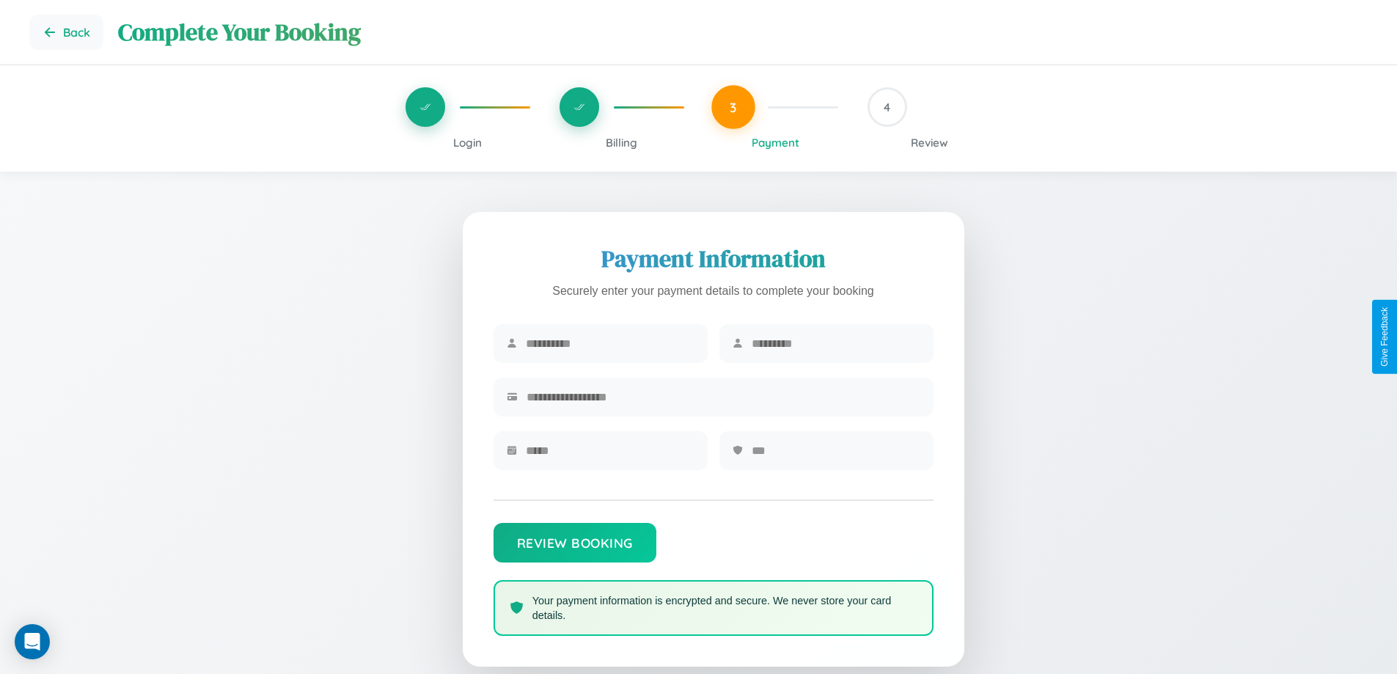
click at [609, 344] on input "text" at bounding box center [610, 344] width 169 height 36
type input "*****"
click at [835, 344] on input "text" at bounding box center [835, 344] width 169 height 36
type input "*****"
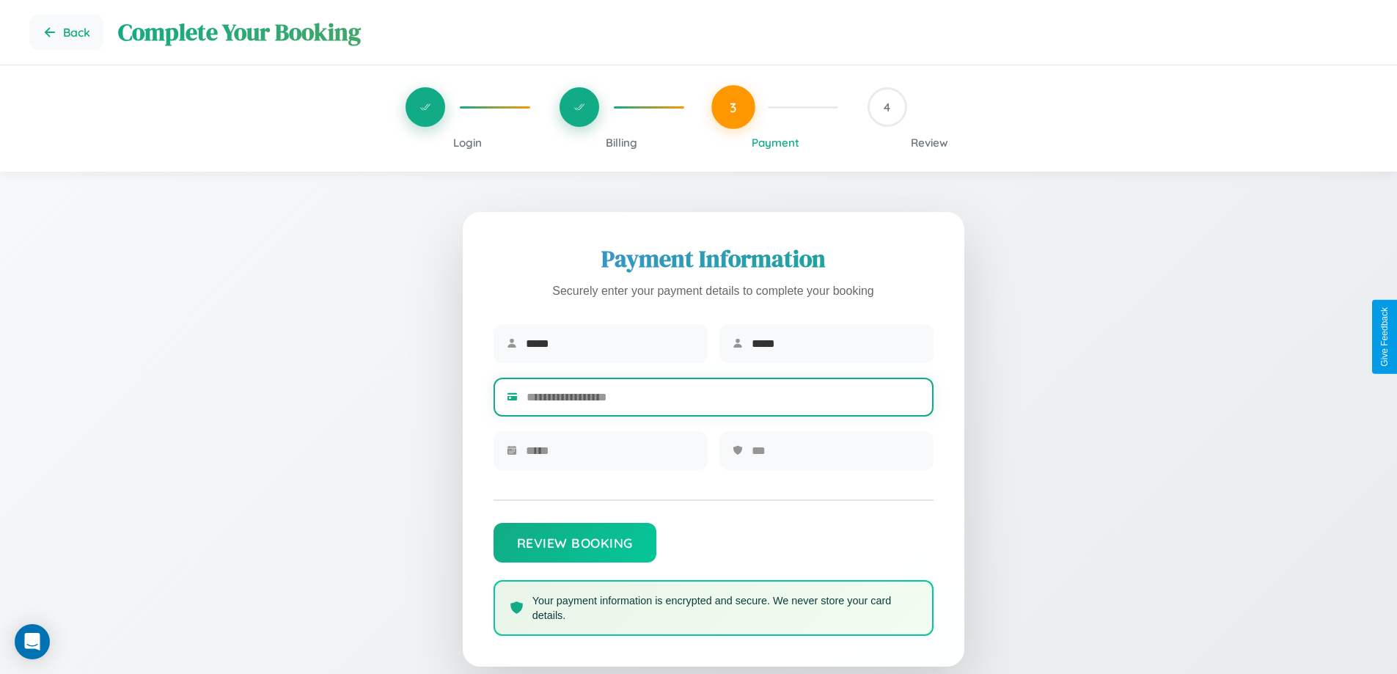
click at [723, 400] on input "text" at bounding box center [723, 397] width 394 height 36
type input "**********"
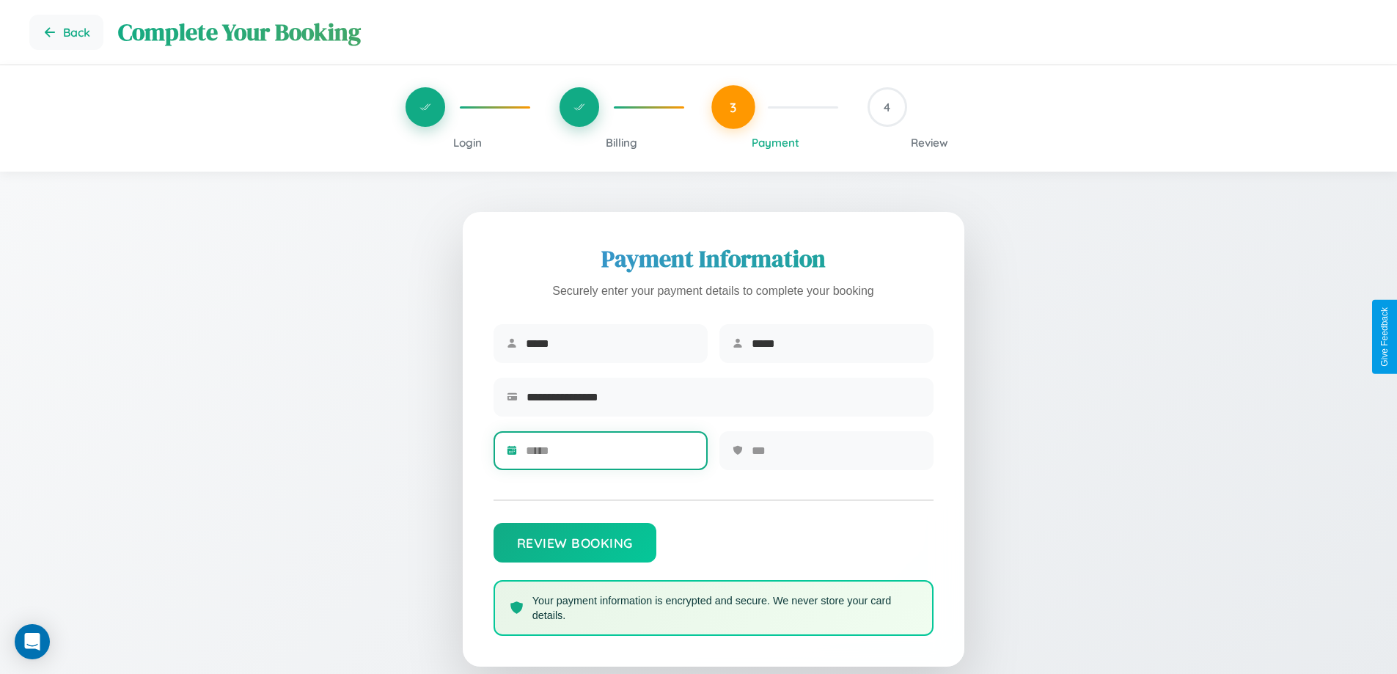
click at [609, 455] on input "text" at bounding box center [610, 451] width 169 height 36
type input "*****"
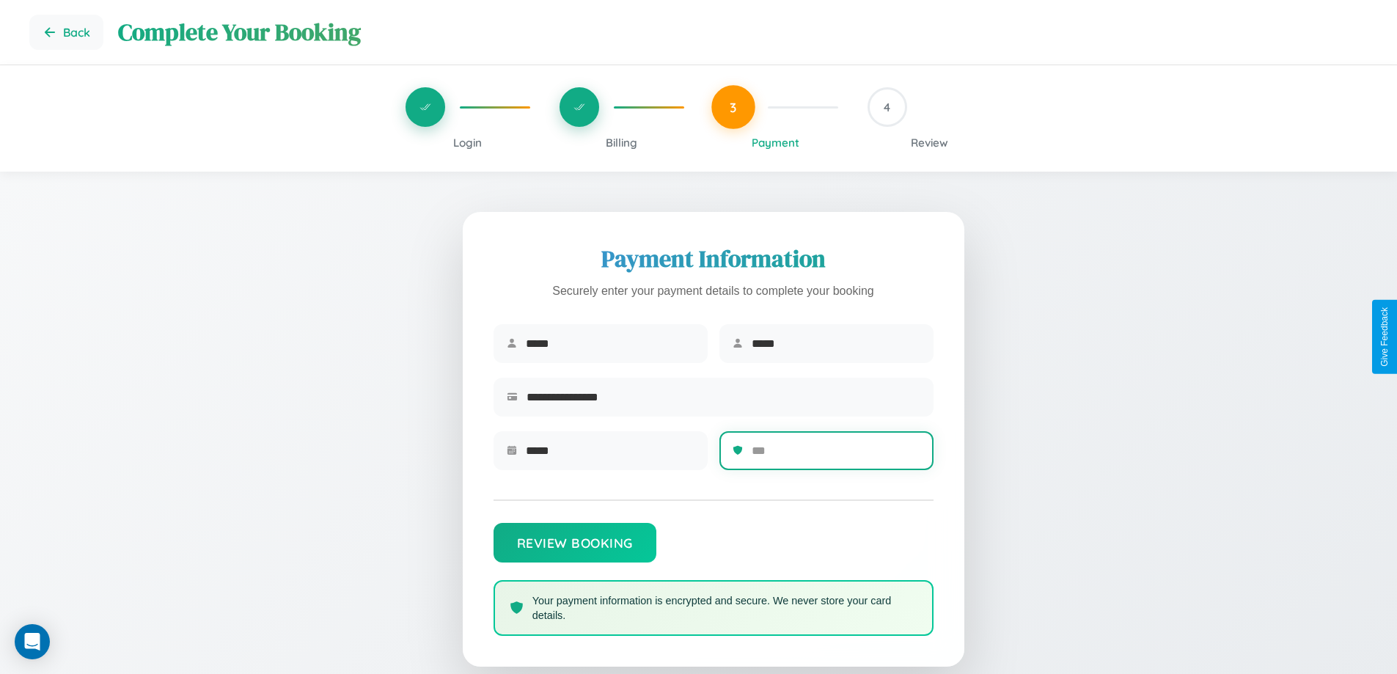
click at [835, 455] on input "text" at bounding box center [835, 451] width 169 height 36
type input "***"
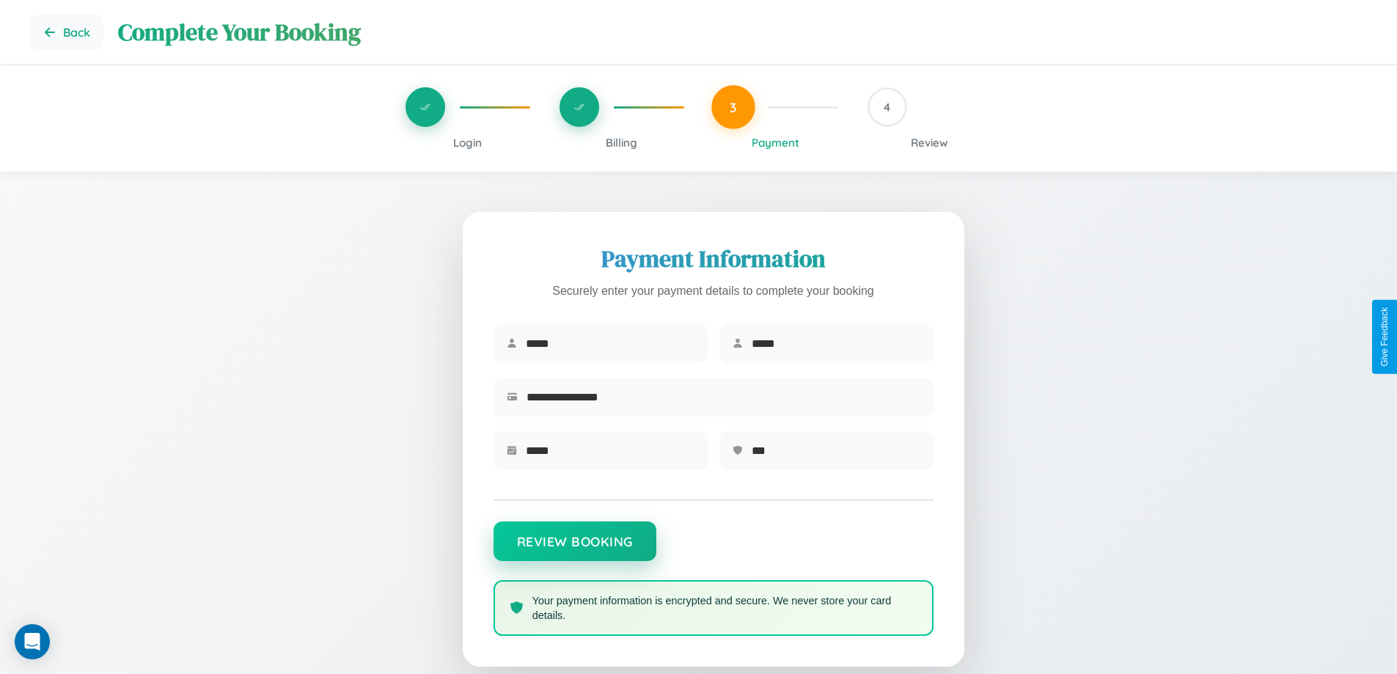
click at [574, 548] on button "Review Booking" at bounding box center [574, 541] width 163 height 40
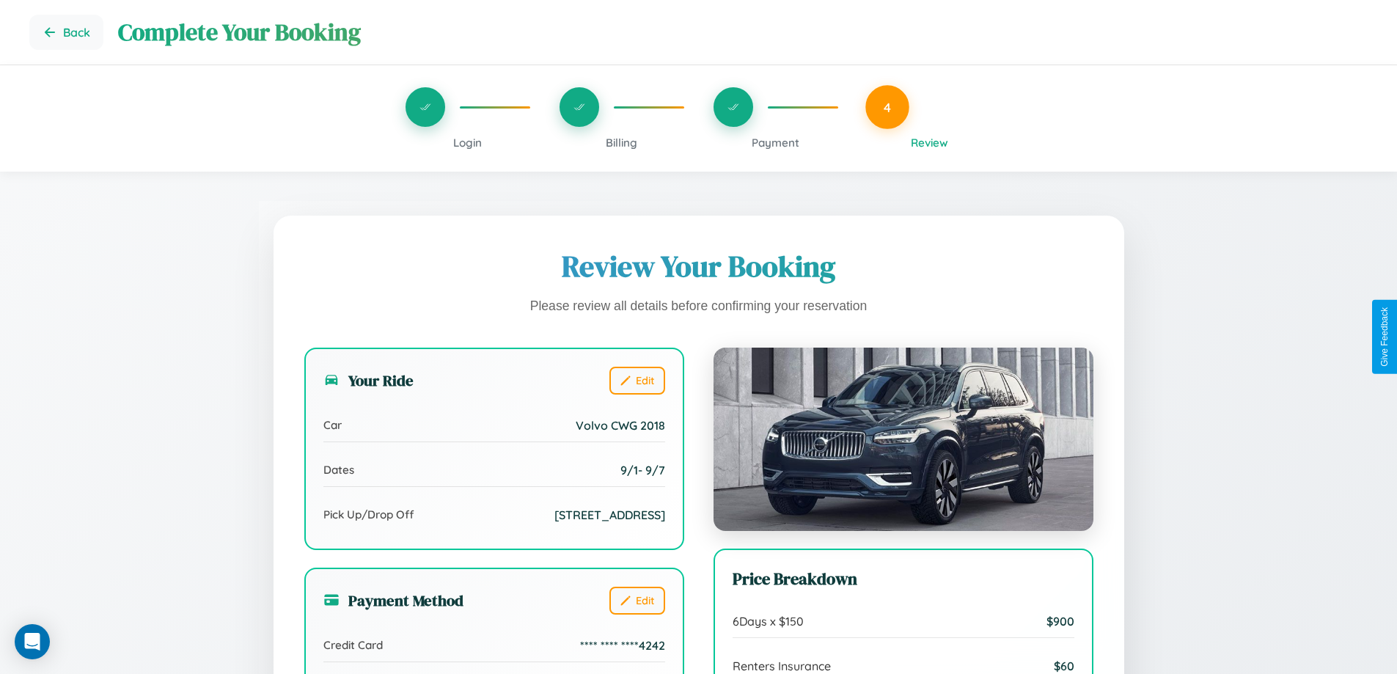
scroll to position [404, 0]
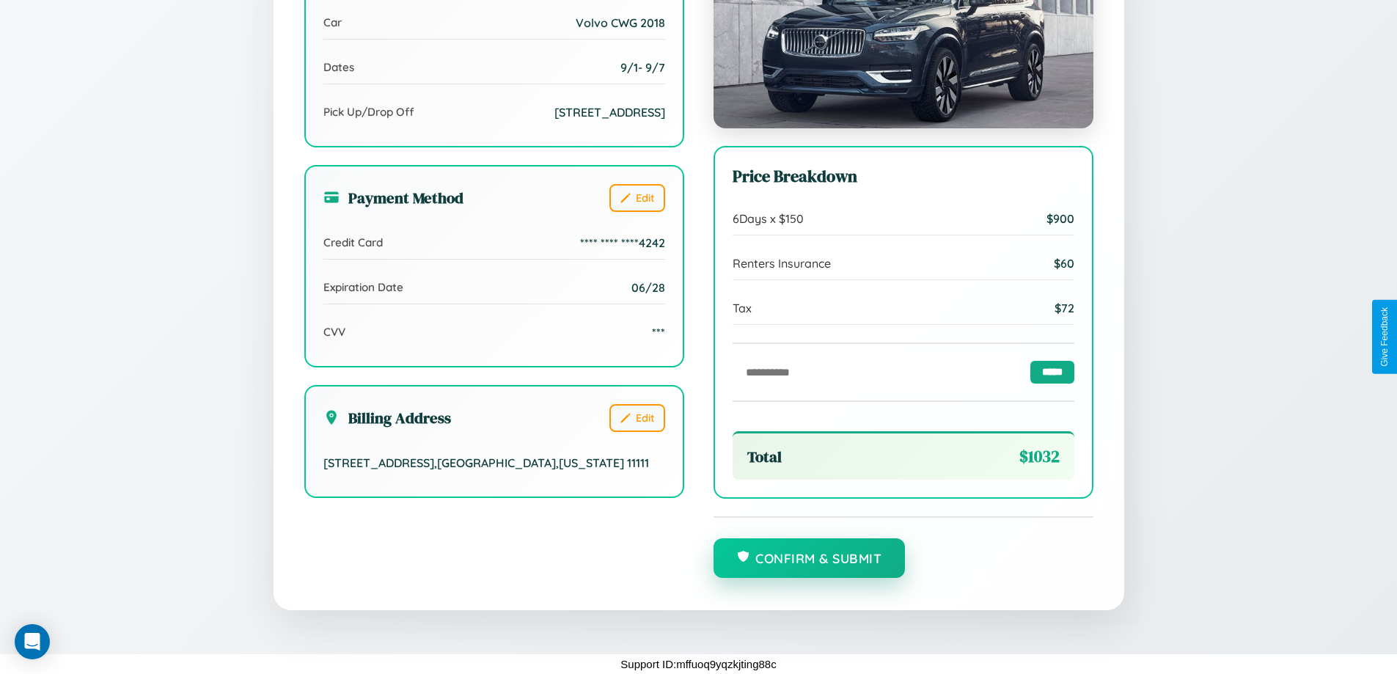
click at [809, 559] on button "Confirm & Submit" at bounding box center [809, 558] width 192 height 40
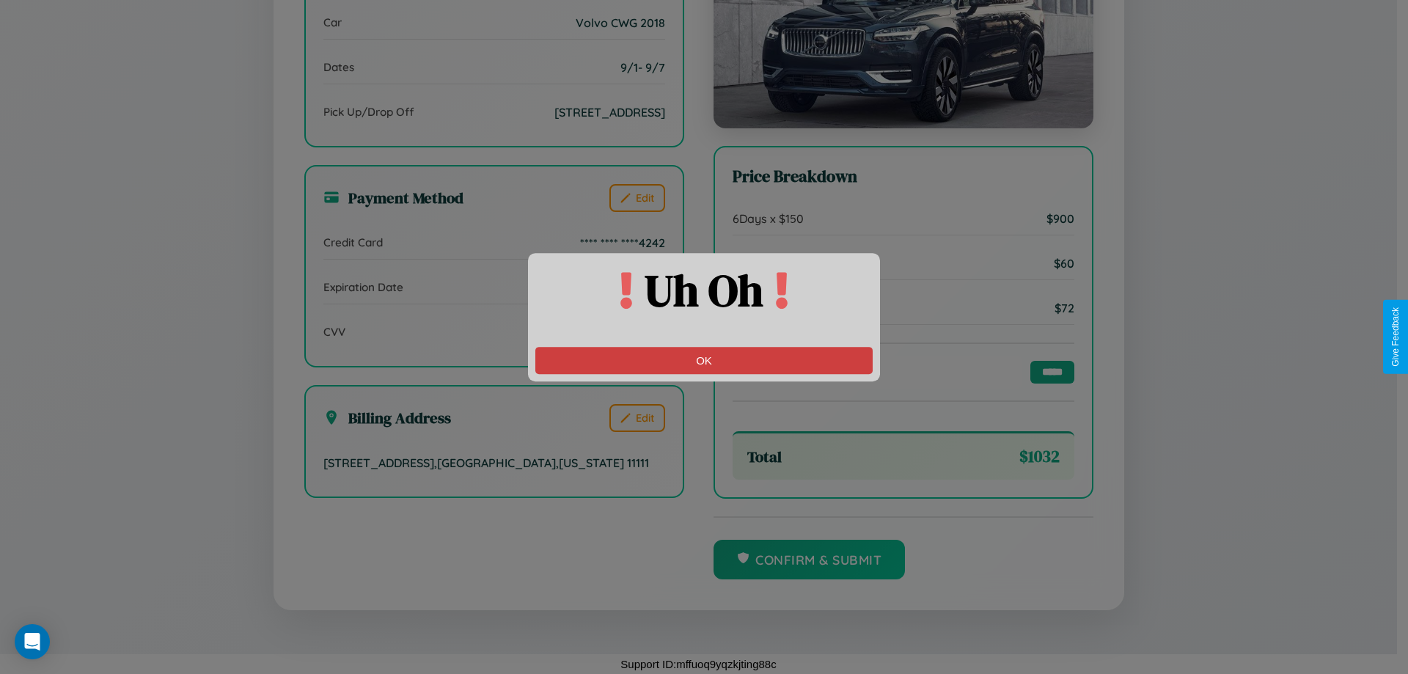
click at [704, 360] on button "OK" at bounding box center [703, 360] width 337 height 27
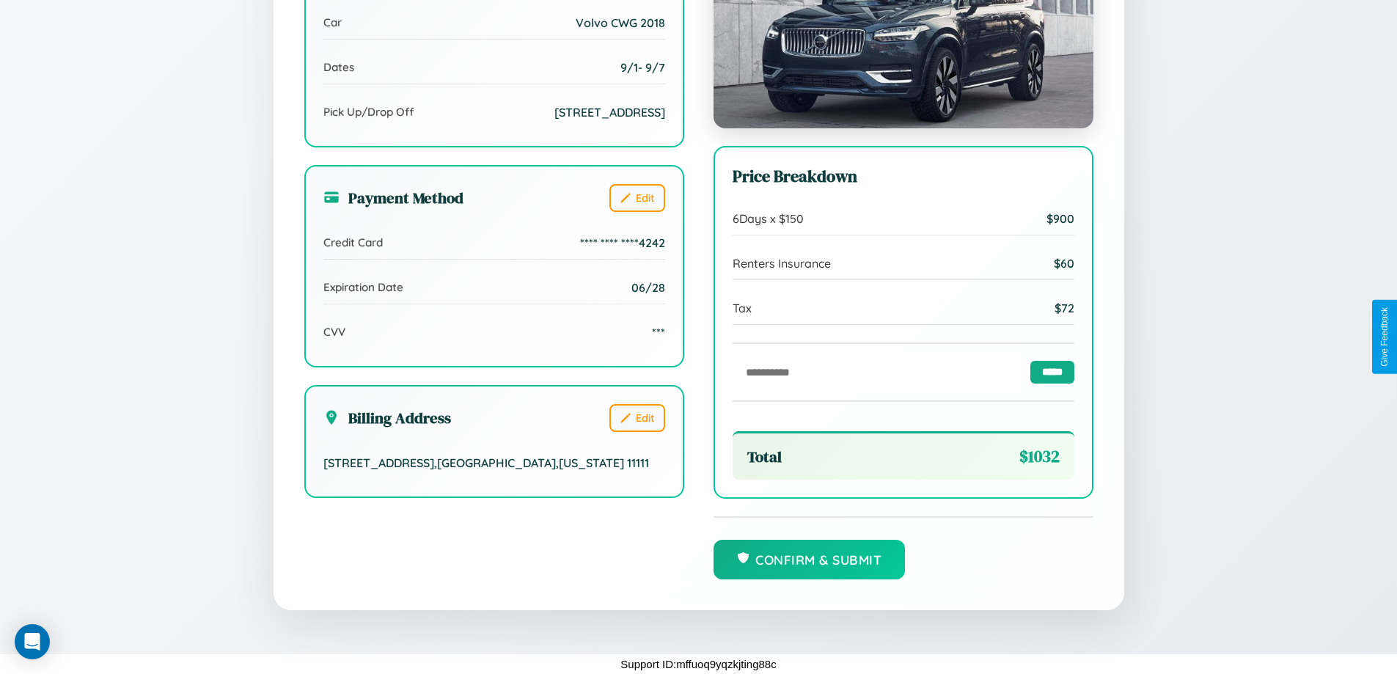
scroll to position [0, 0]
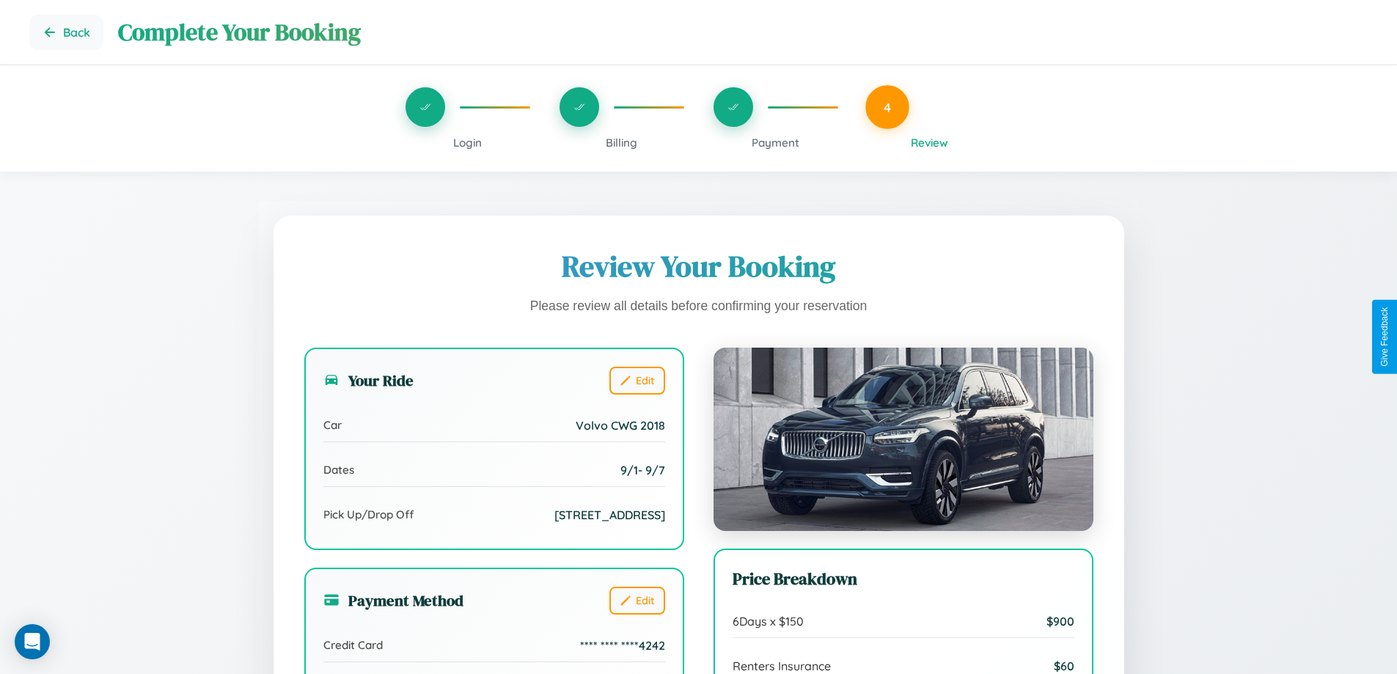
click at [621, 142] on span "Billing" at bounding box center [622, 143] width 32 height 14
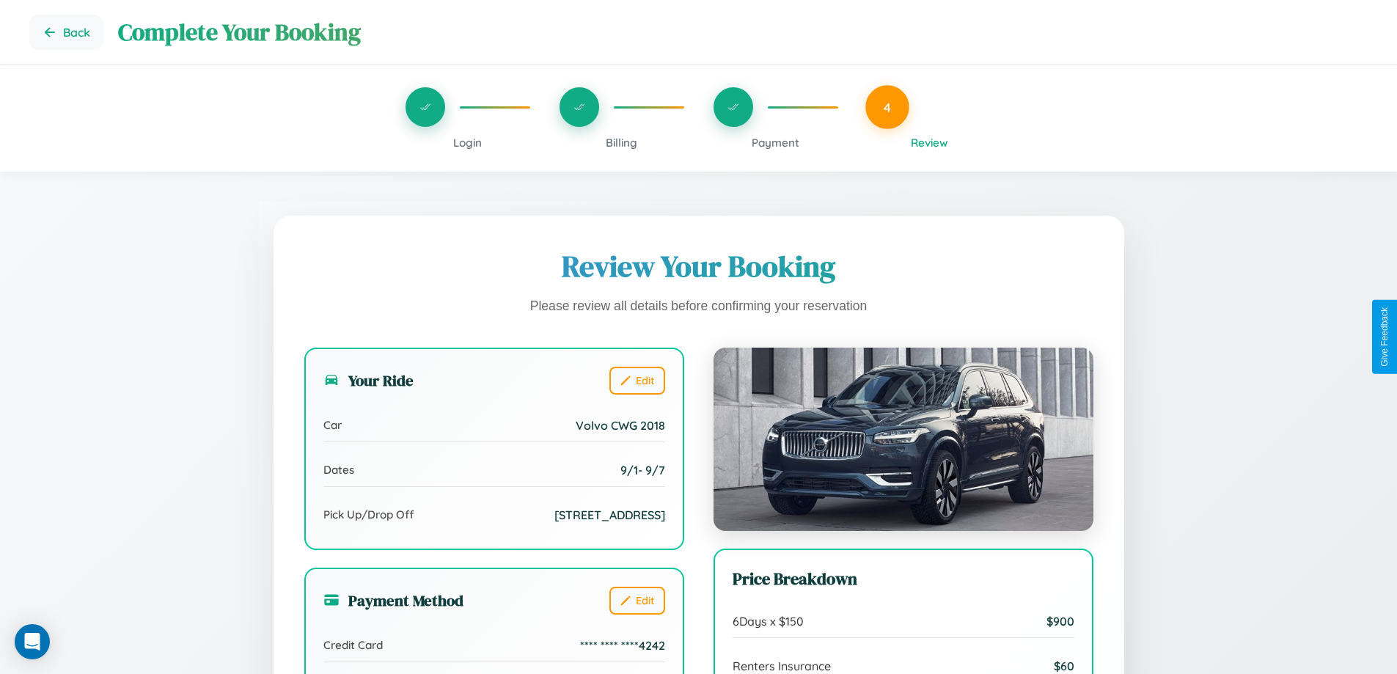
click at [621, 142] on span "Billing" at bounding box center [622, 143] width 32 height 14
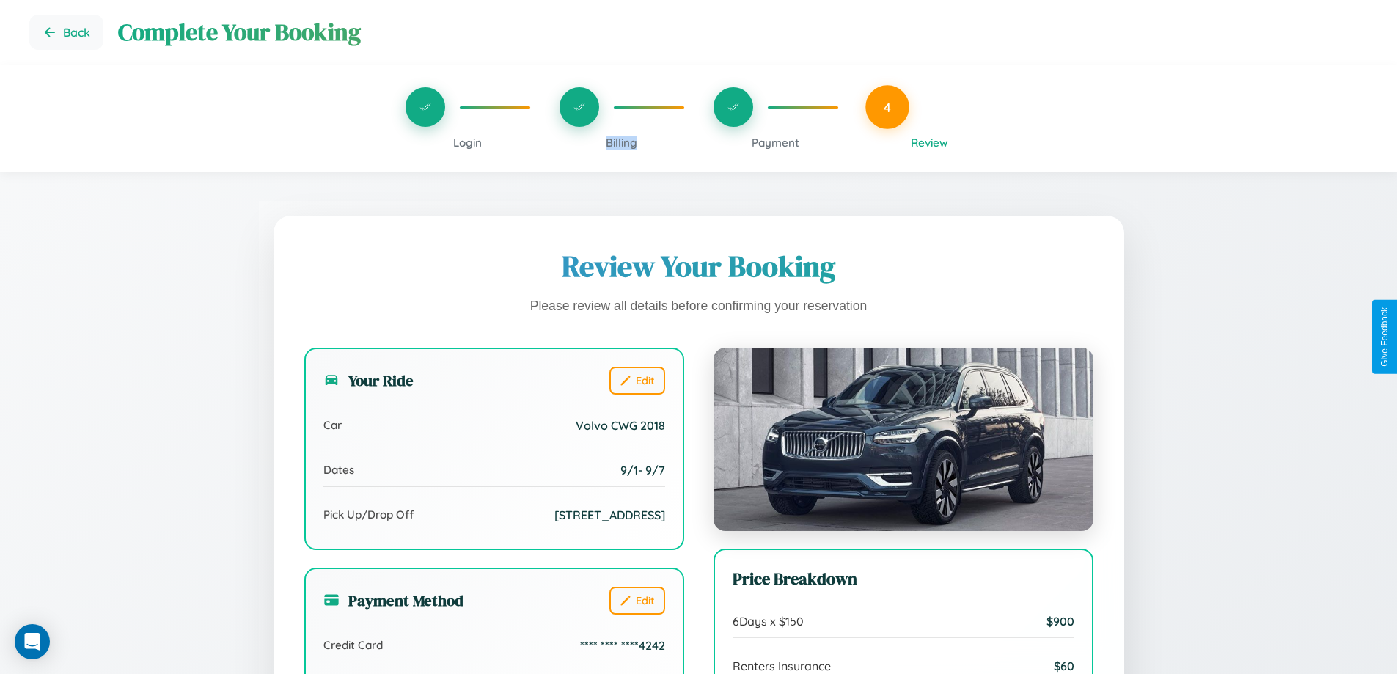
click at [621, 142] on span "Billing" at bounding box center [622, 143] width 32 height 14
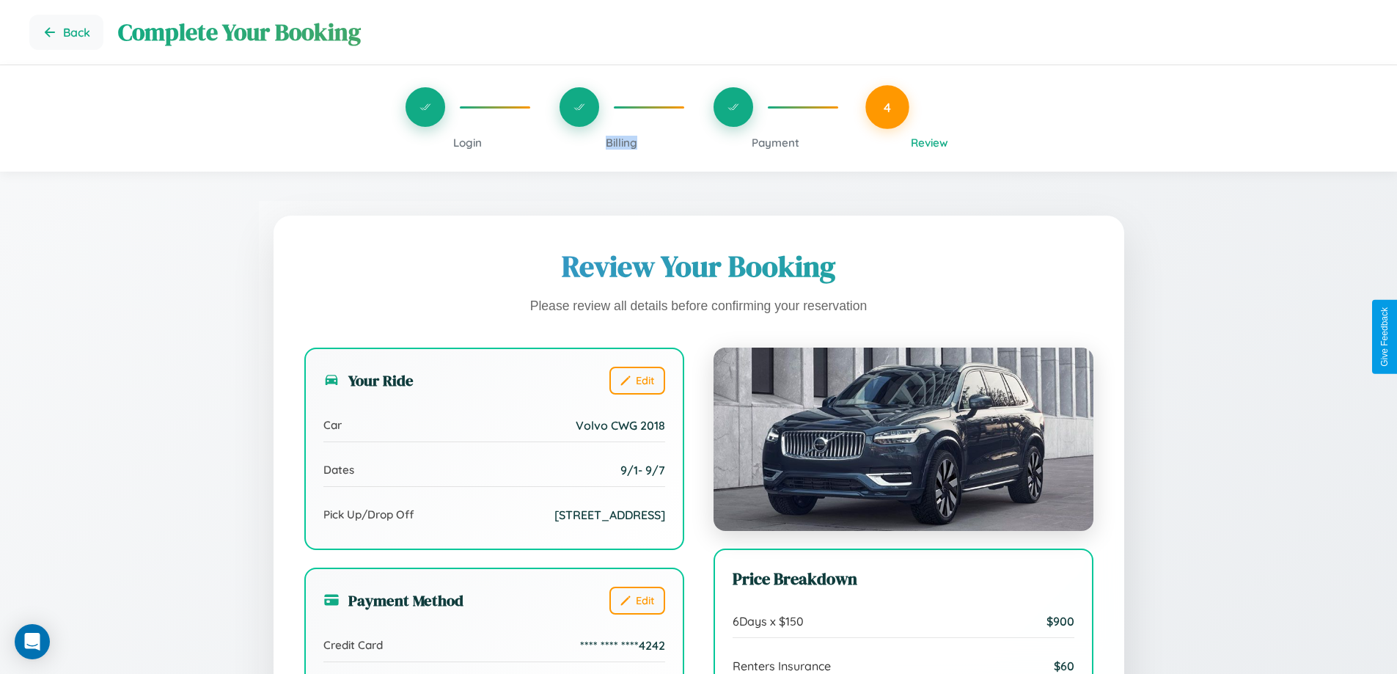
click at [621, 142] on span "Billing" at bounding box center [622, 143] width 32 height 14
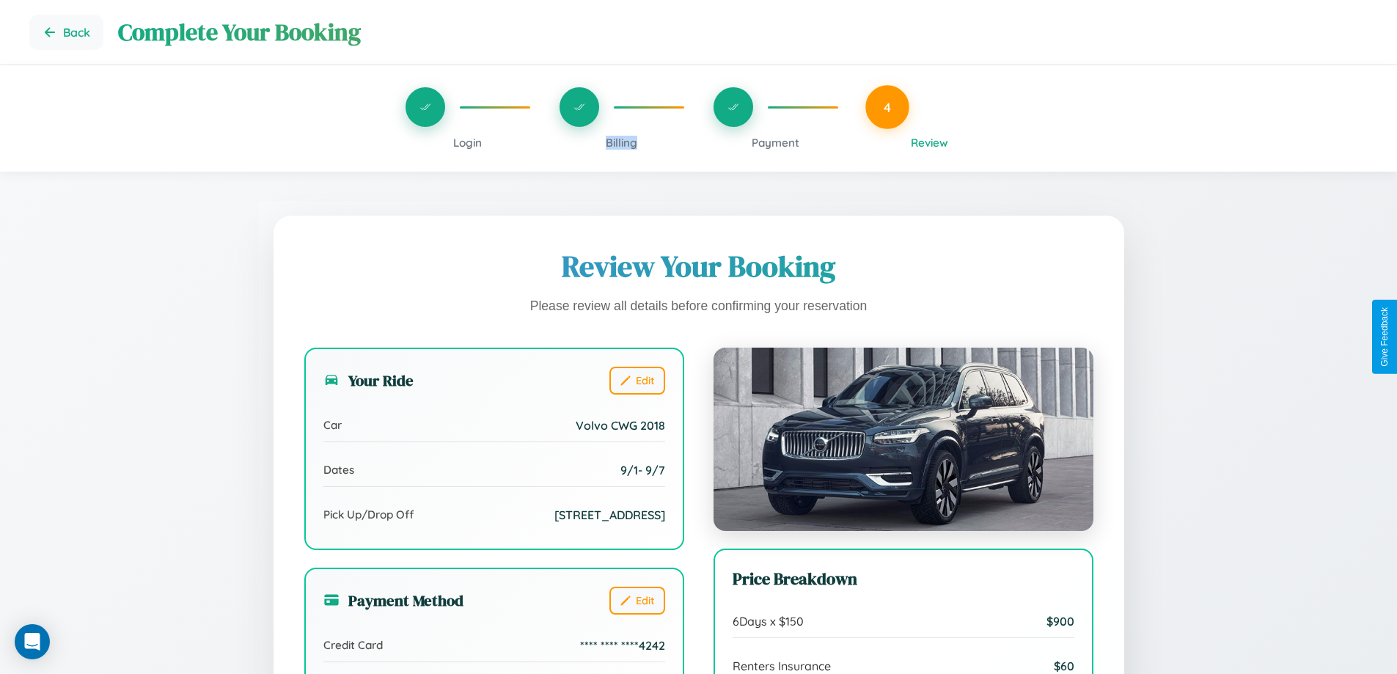
click at [621, 142] on span "Billing" at bounding box center [622, 143] width 32 height 14
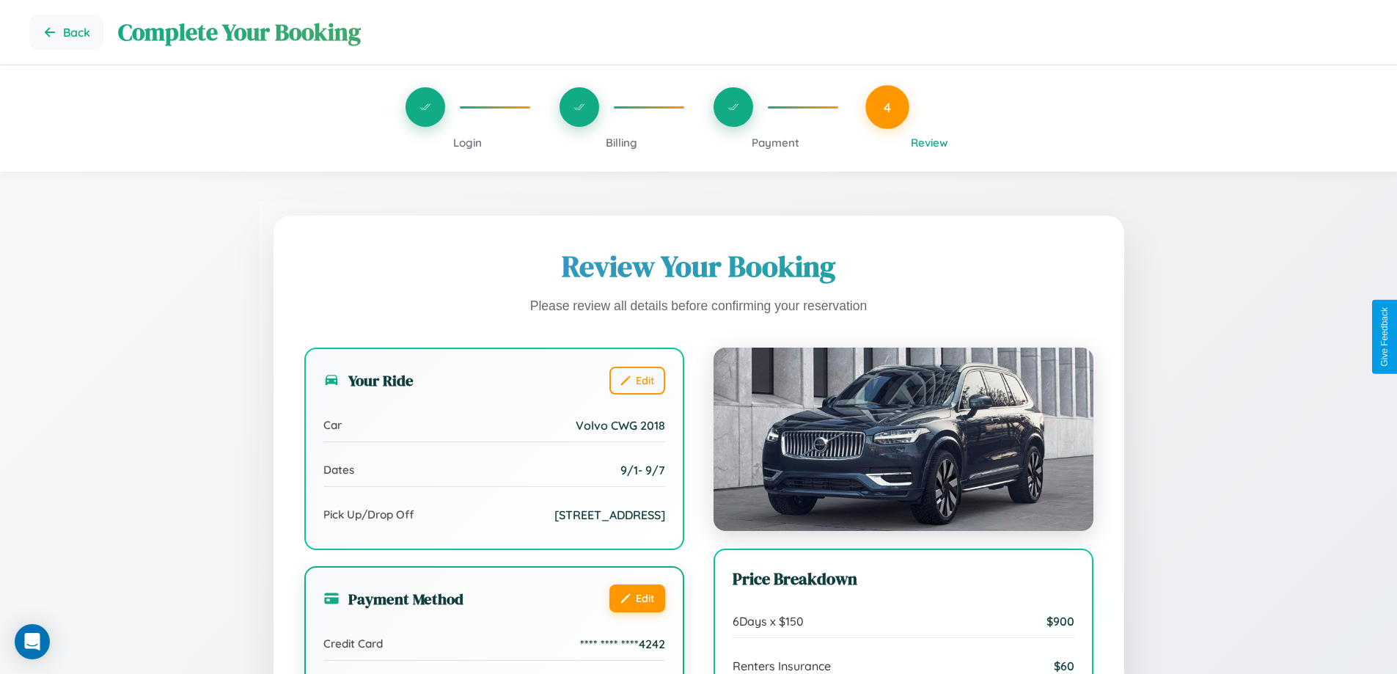
click at [636, 600] on button "Edit" at bounding box center [637, 598] width 56 height 28
click at [636, 598] on button "Edit" at bounding box center [637, 598] width 56 height 28
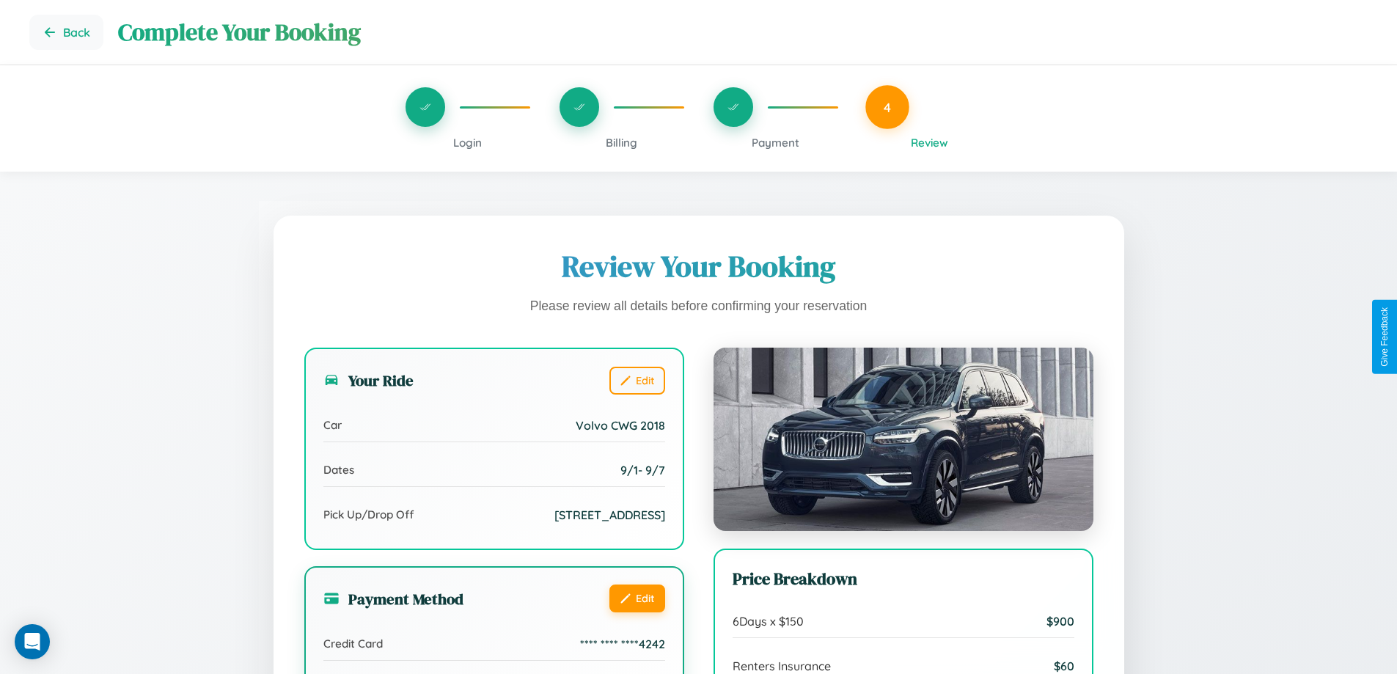
click at [636, 598] on button "Edit" at bounding box center [637, 598] width 56 height 28
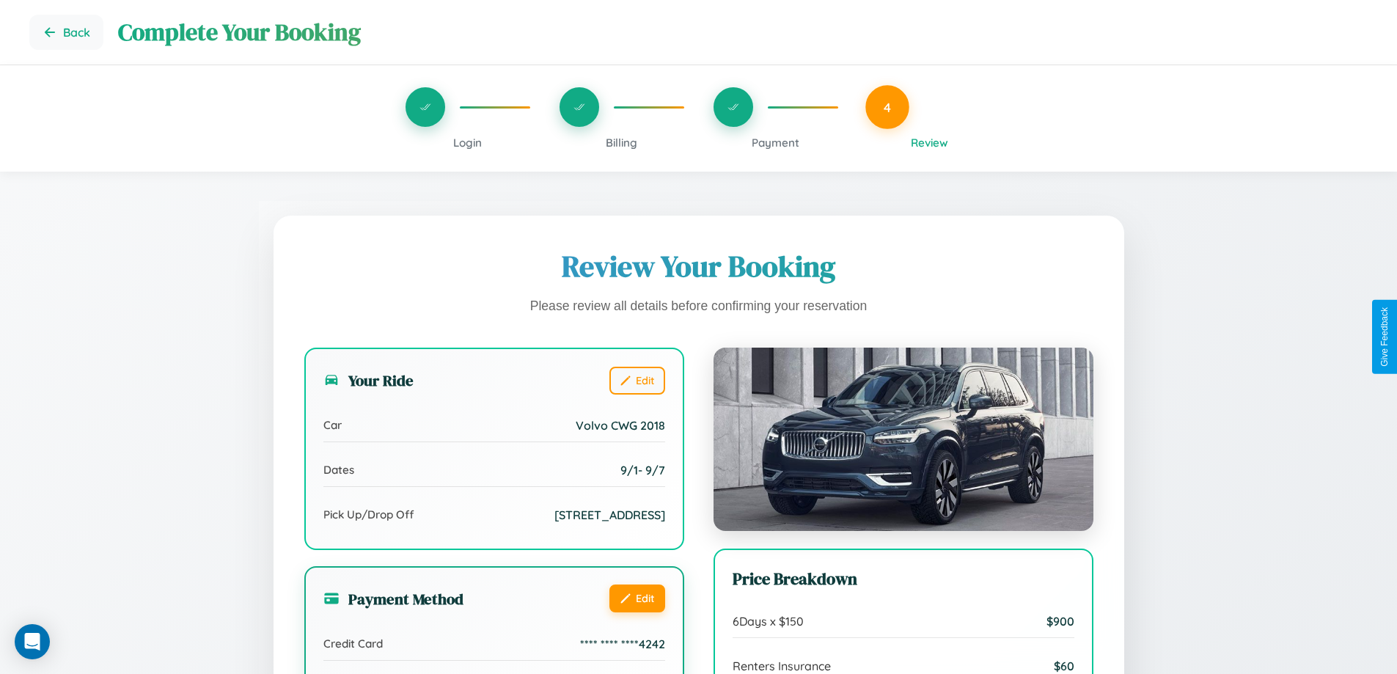
click at [636, 598] on button "Edit" at bounding box center [637, 598] width 56 height 28
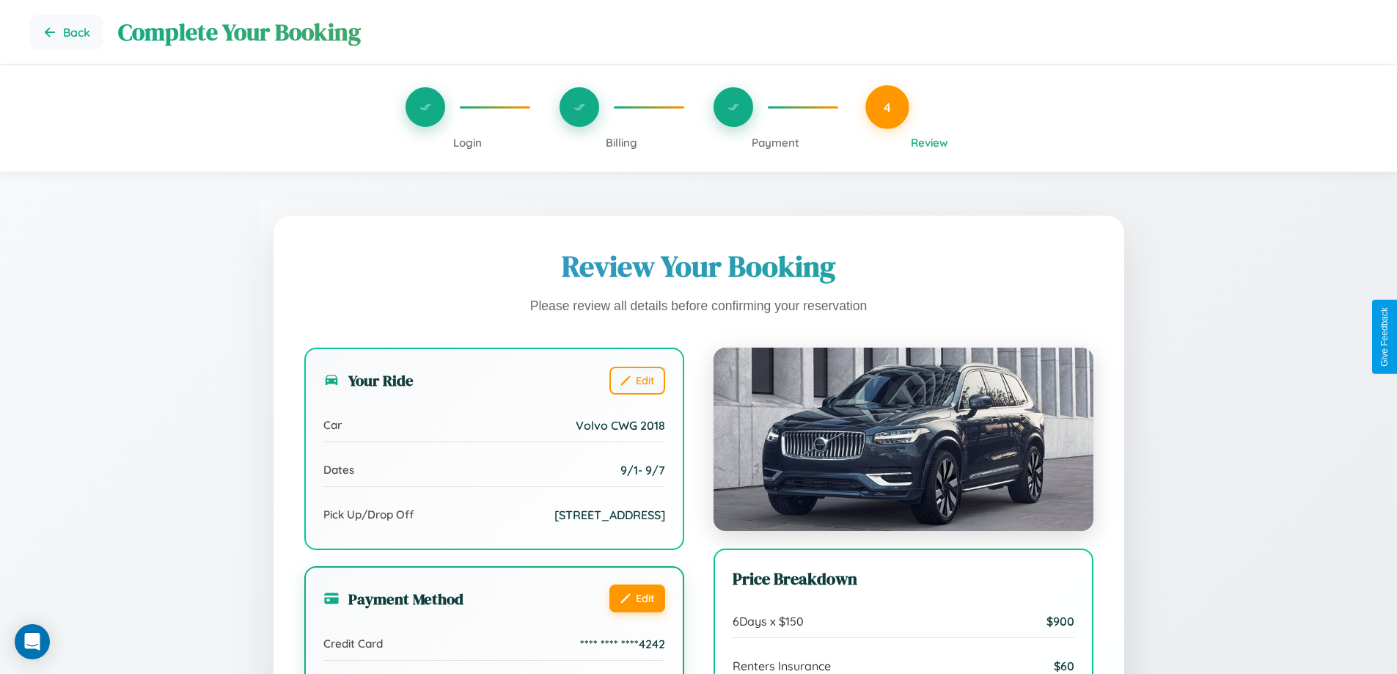
click at [636, 598] on button "Edit" at bounding box center [637, 598] width 56 height 28
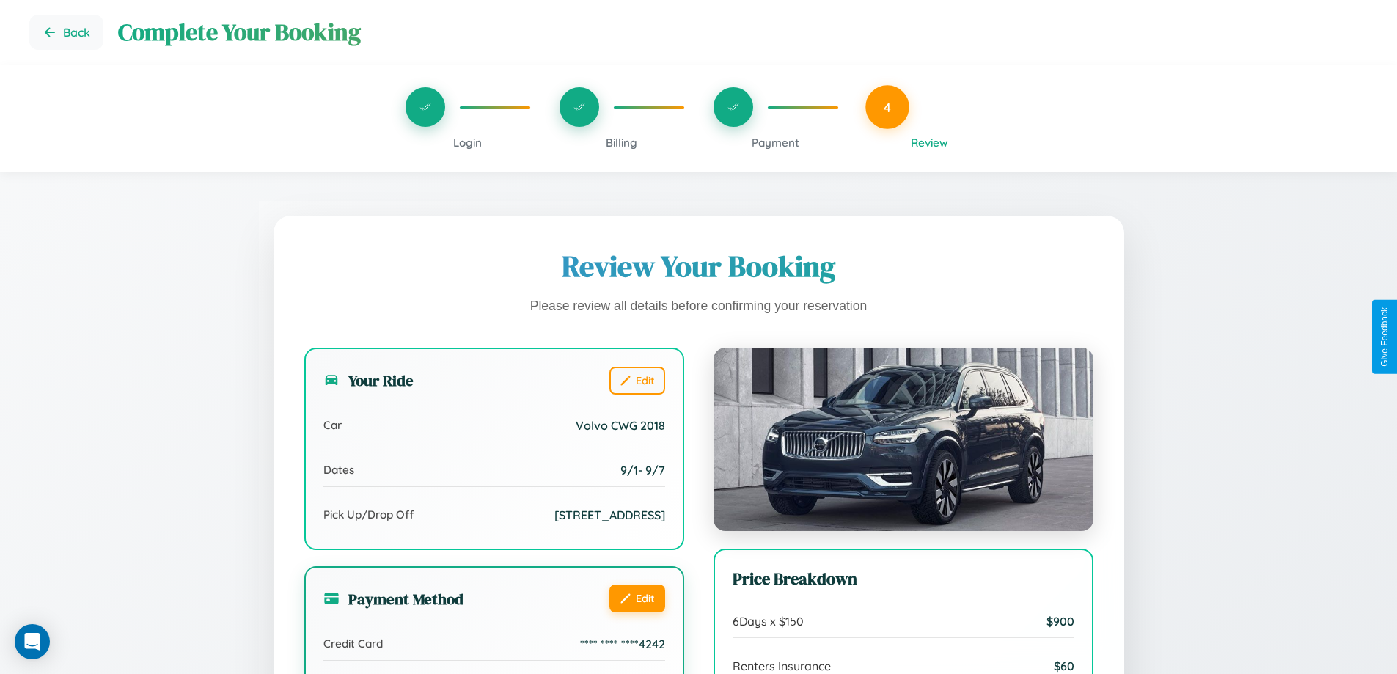
click at [636, 598] on button "Edit" at bounding box center [637, 598] width 56 height 28
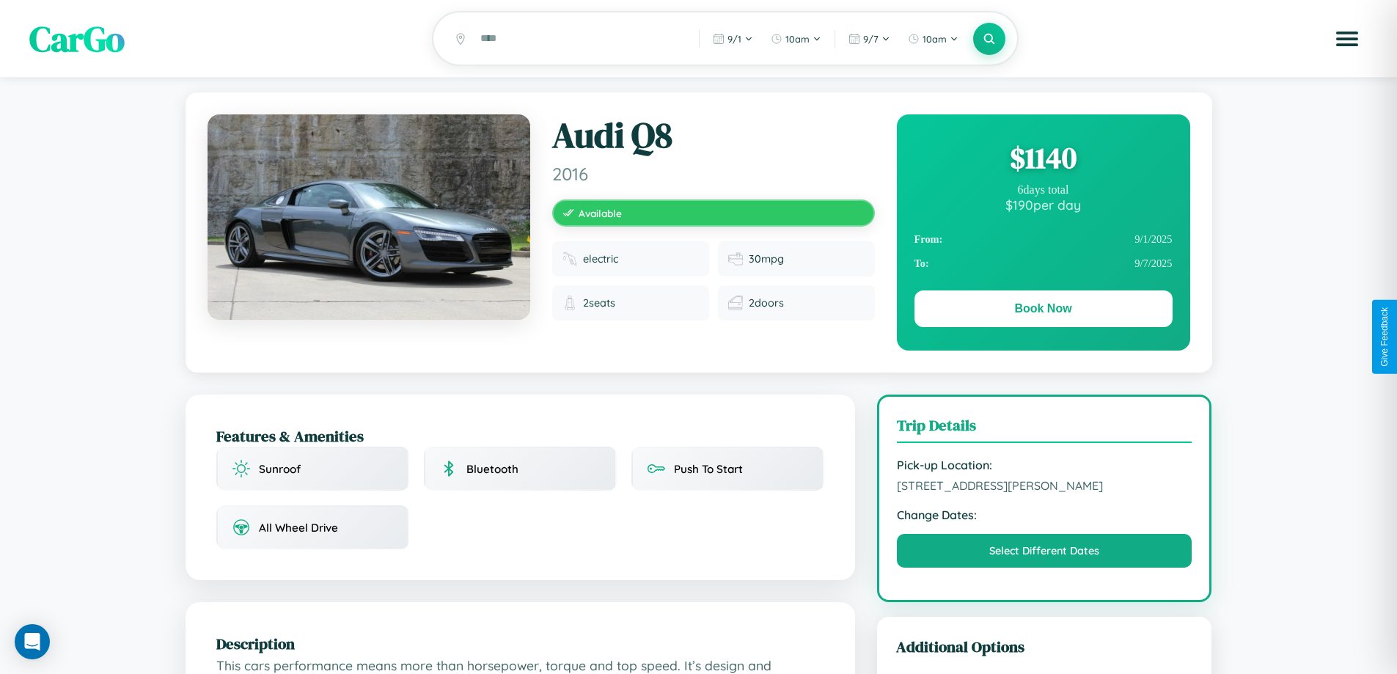
scroll to position [482, 0]
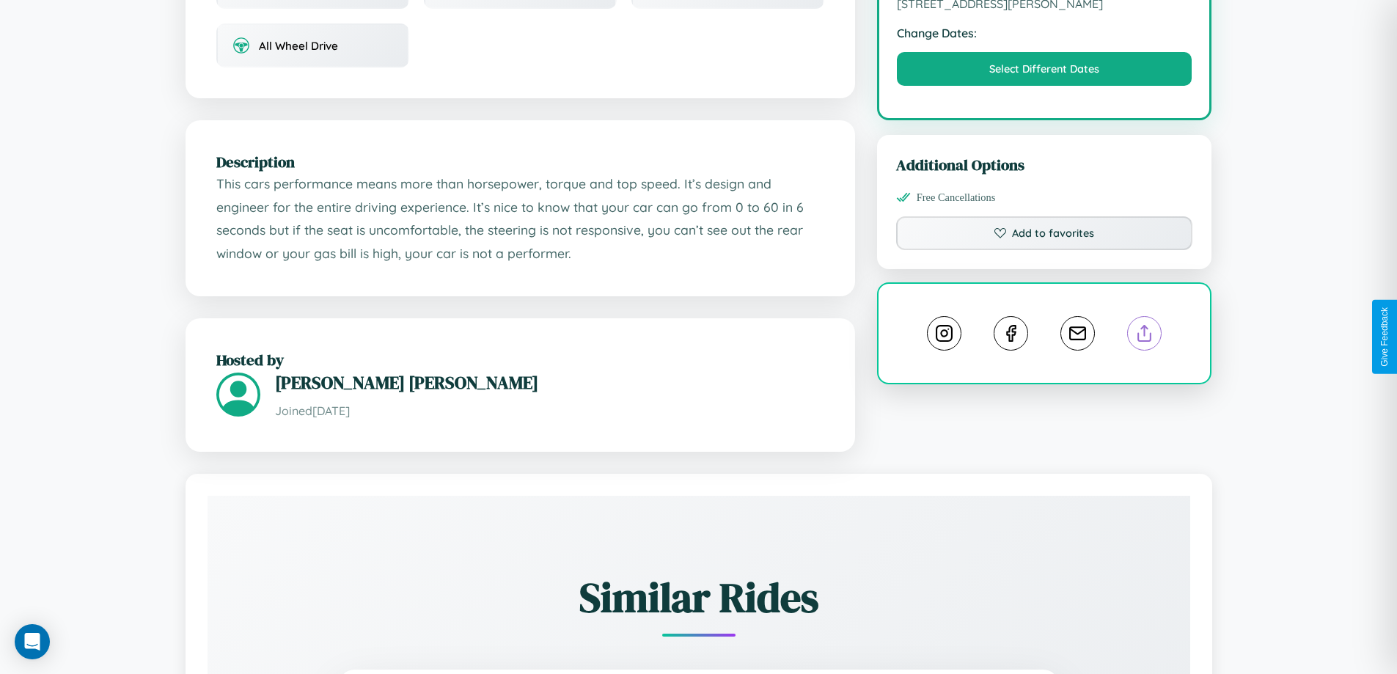
click at [1144, 335] on line at bounding box center [1144, 331] width 0 height 10
